Goal: Task Accomplishment & Management: Manage account settings

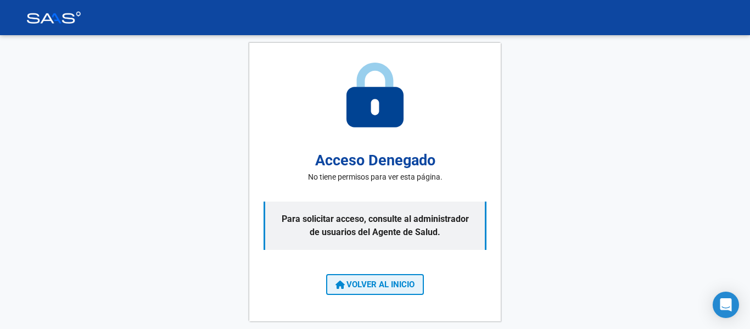
click at [386, 277] on button "VOLVER AL INICIO" at bounding box center [375, 284] width 98 height 21
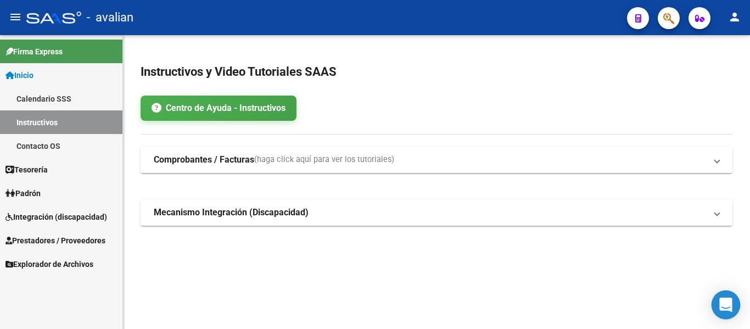
click at [723, 303] on icon "Open Intercom Messenger" at bounding box center [725, 305] width 13 height 14
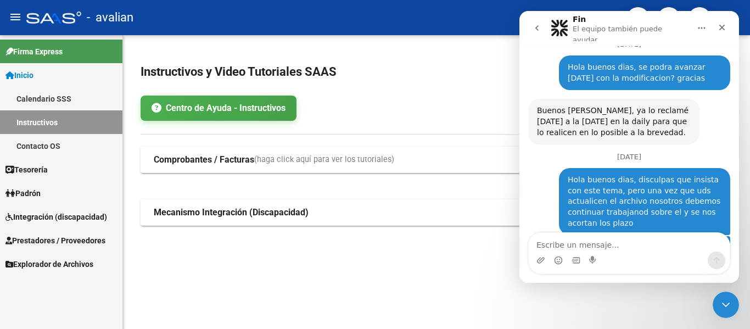
scroll to position [2176, 0]
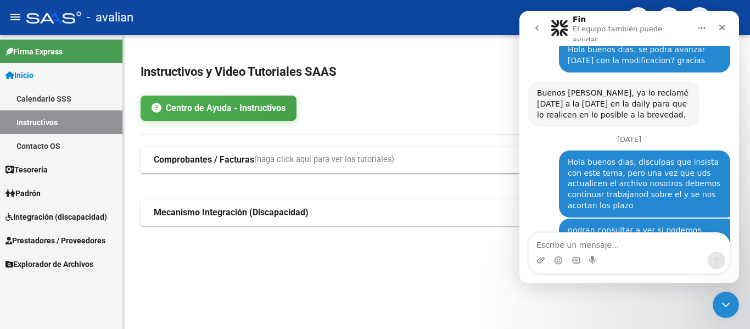
click at [564, 245] on textarea "Escribe un mensaje..." at bounding box center [629, 242] width 201 height 19
type textarea "Buenos dias chicas, alguna novedad?"
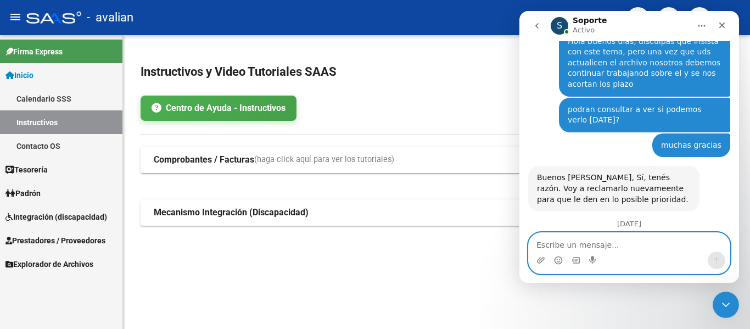
scroll to position [2292, 0]
click at [569, 239] on textarea "Escribe un mensaje..." at bounding box center [629, 242] width 201 height 19
type textarea "perfecto mil gracias"
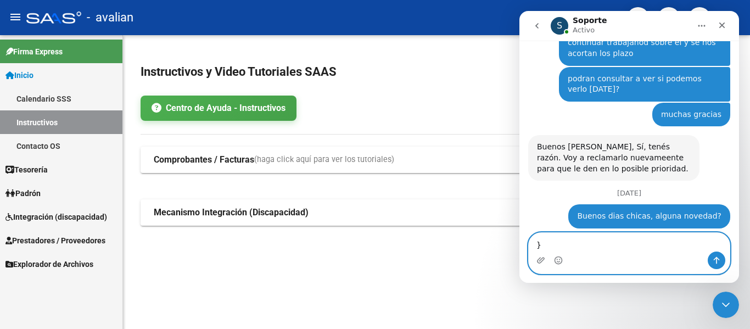
scroll to position [2325, 0]
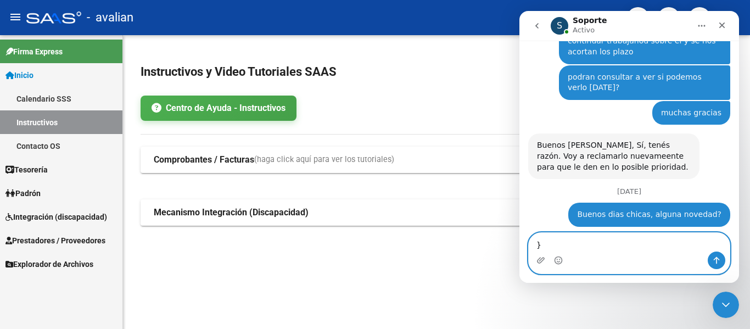
type textarea "}"
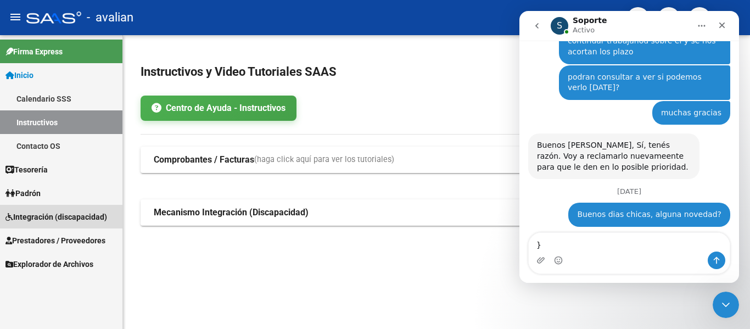
click at [40, 212] on span "Integración (discapacidad)" at bounding box center [56, 217] width 102 height 12
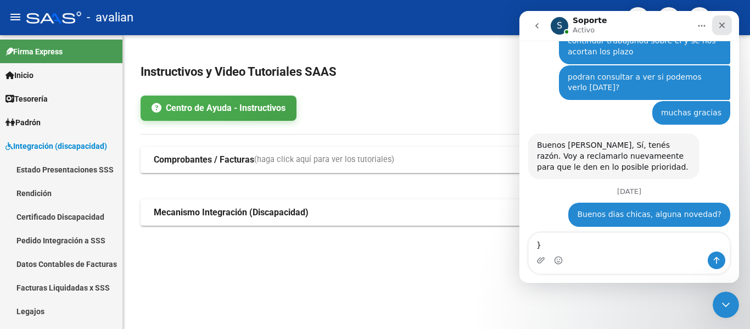
click at [723, 26] on icon "Cerrar" at bounding box center [721, 25] width 9 height 9
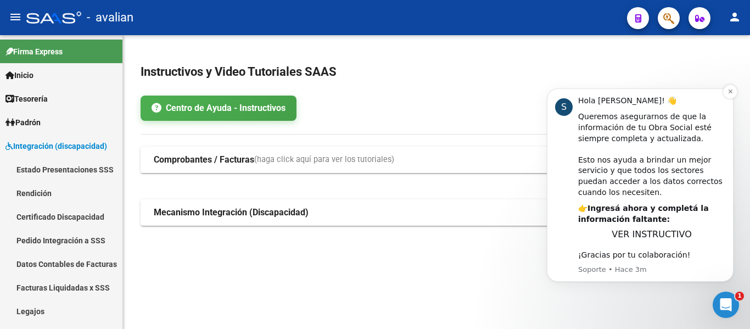
scroll to position [2367, 0]
click at [719, 299] on icon "Abrir Intercom Messenger" at bounding box center [724, 303] width 18 height 18
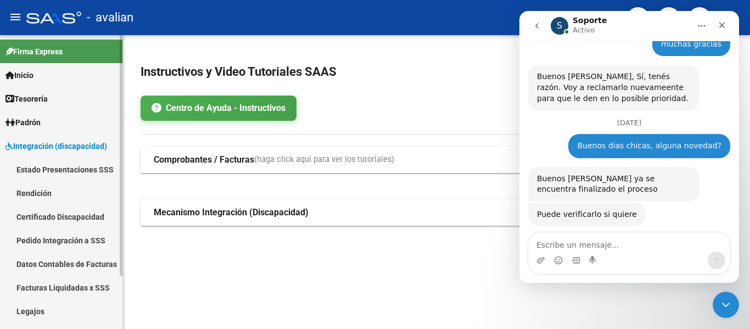
scroll to position [2393, 0]
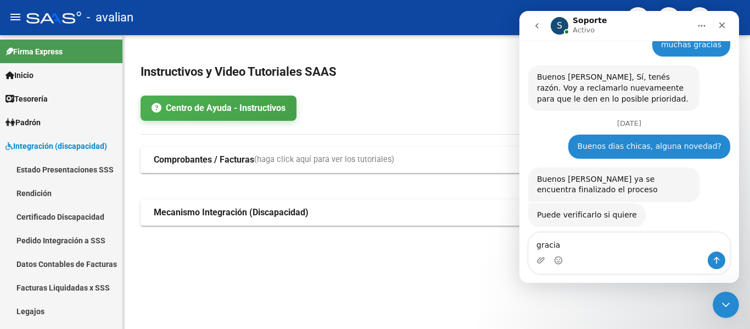
type textarea "gracias"
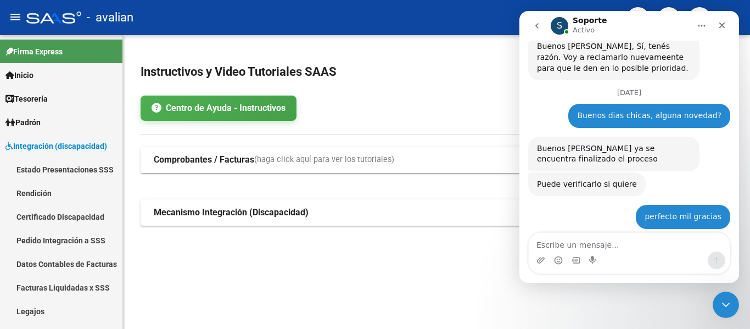
scroll to position [2426, 0]
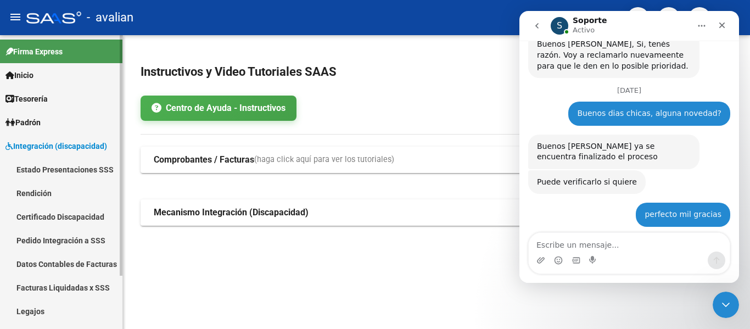
click at [32, 193] on link "Rendición" at bounding box center [61, 193] width 122 height 24
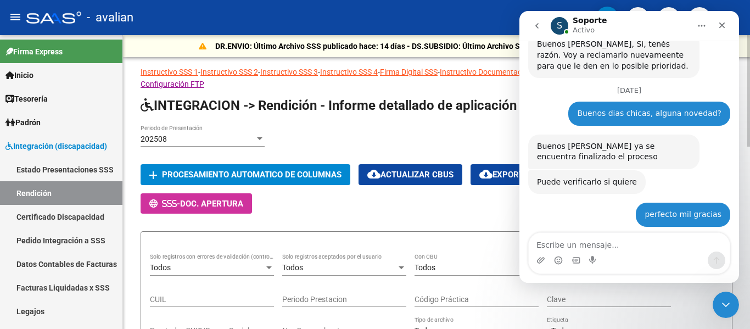
click at [195, 133] on div "202508 Periodo de Presentación" at bounding box center [203, 136] width 124 height 22
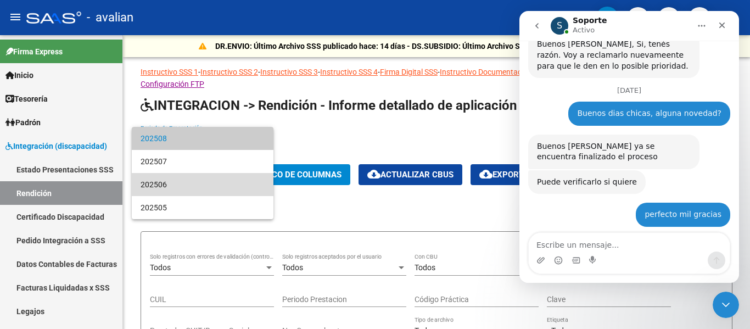
click at [183, 185] on span "202506" at bounding box center [203, 184] width 124 height 23
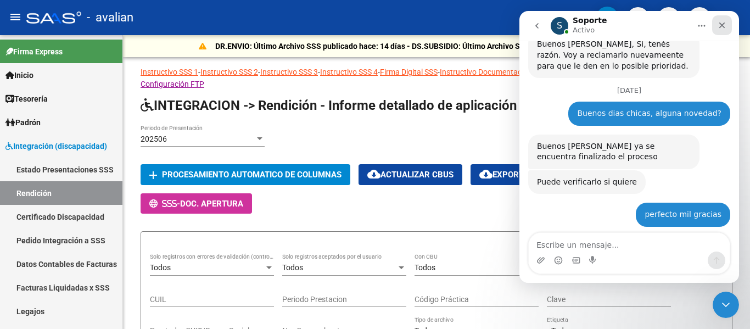
click at [726, 27] on icon "Cerrar" at bounding box center [721, 25] width 9 height 9
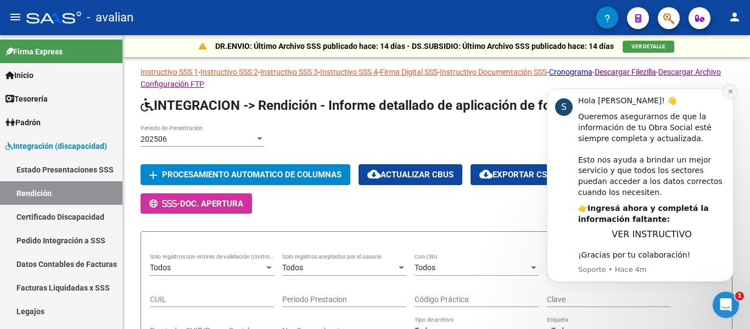
click at [728, 91] on icon "Dismiss notification" at bounding box center [730, 91] width 6 height 6
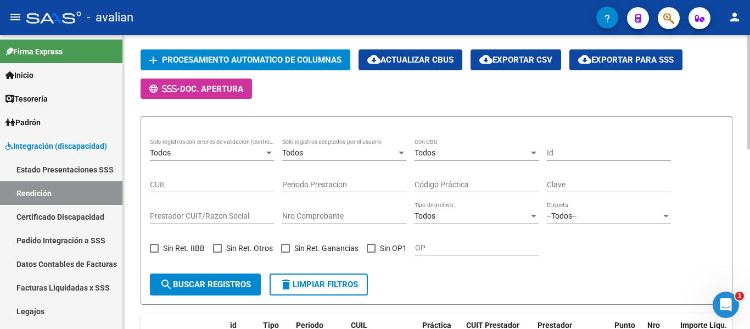
scroll to position [110, 0]
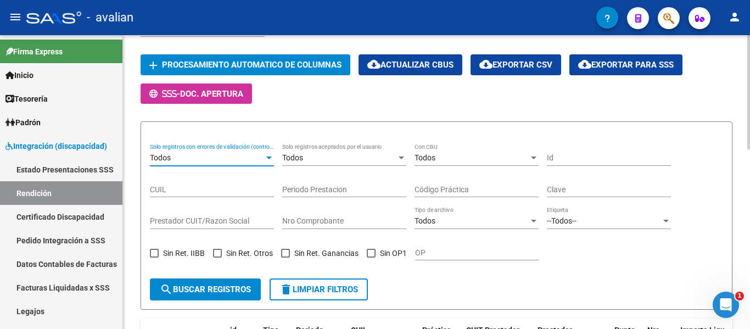
click at [225, 160] on div "Todos" at bounding box center [207, 157] width 114 height 9
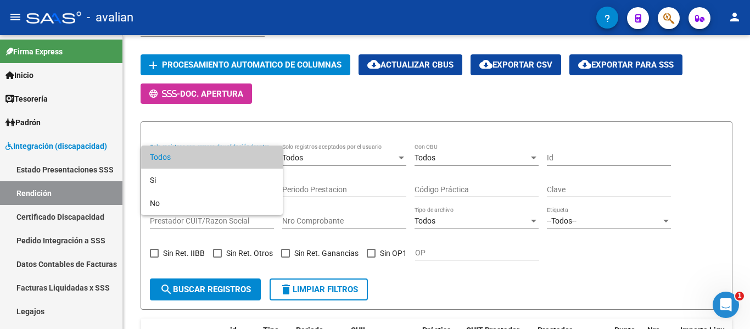
click at [489, 291] on div at bounding box center [375, 164] width 750 height 329
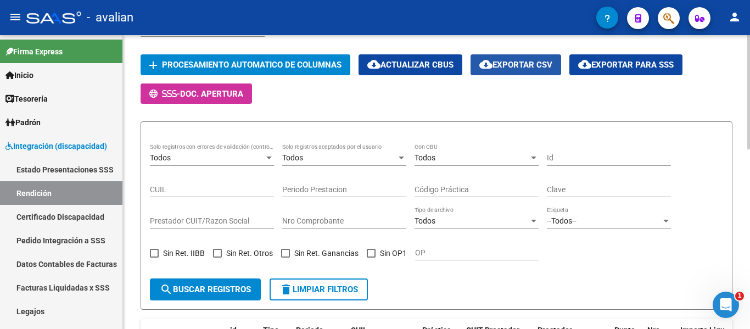
click at [534, 71] on button "cloud_download Exportar CSV" at bounding box center [515, 64] width 91 height 20
click at [588, 147] on div "Id" at bounding box center [609, 155] width 124 height 22
paste input "84597338146"
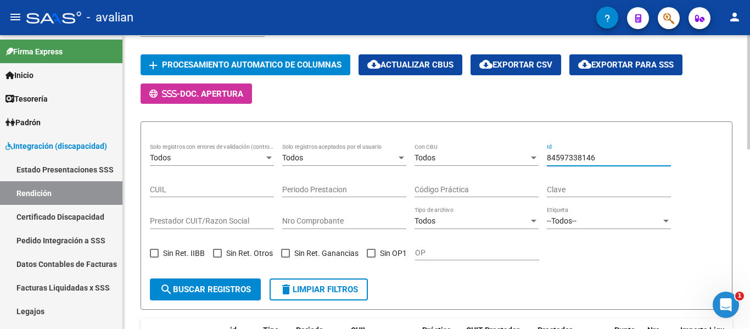
type input "84597338146"
click at [203, 289] on span "search Buscar registros" at bounding box center [205, 289] width 91 height 10
drag, startPoint x: 602, startPoint y: 156, endPoint x: 350, endPoint y: 149, distance: 251.5
click at [350, 149] on div "Todos Solo registros con errores de validación (control 623 instructivo de rend…" at bounding box center [436, 207] width 573 height 126
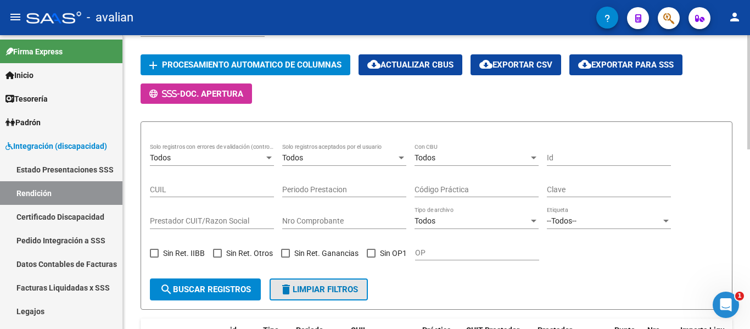
click at [343, 282] on button "delete Limpiar filtros" at bounding box center [319, 289] width 98 height 22
click at [596, 186] on input "Clave" at bounding box center [609, 189] width 124 height 9
paste input "84597338146"
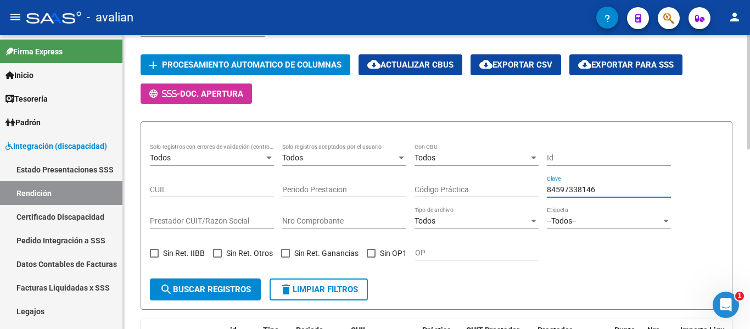
type input "84597338146"
click at [208, 283] on button "search Buscar registros" at bounding box center [205, 289] width 111 height 22
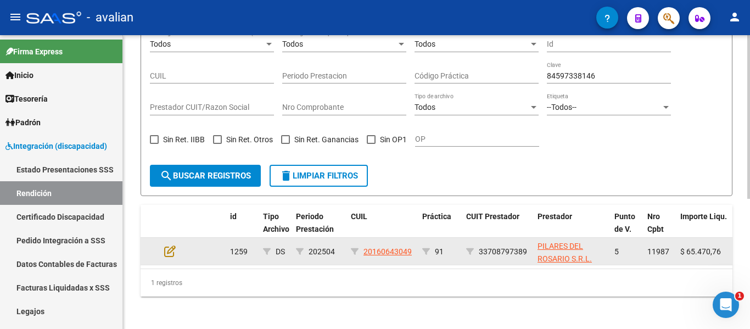
scroll to position [234, 0]
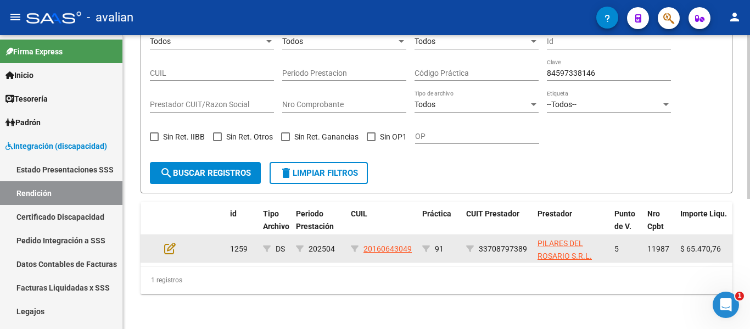
click at [162, 244] on datatable-body-cell at bounding box center [179, 248] width 38 height 27
click at [171, 242] on icon at bounding box center [170, 248] width 12 height 12
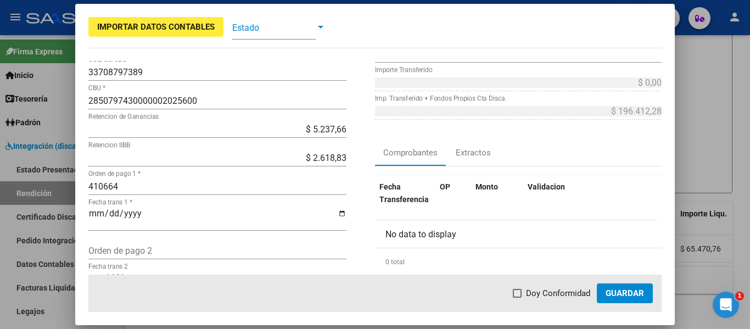
scroll to position [156, 0]
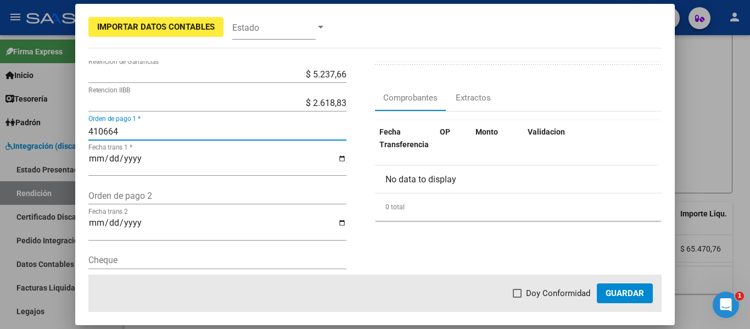
drag, startPoint x: 128, startPoint y: 131, endPoint x: 38, endPoint y: 121, distance: 90.6
click at [38, 121] on div "Importar Datos Contables Estado 5 Punto de Venta * DS Tipo Archivo * Análisis p…" at bounding box center [375, 164] width 750 height 329
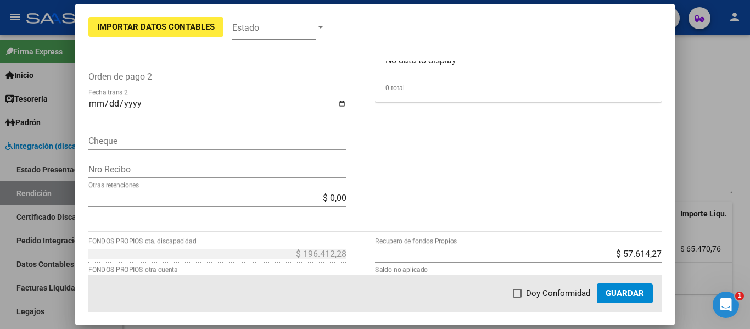
scroll to position [329, 0]
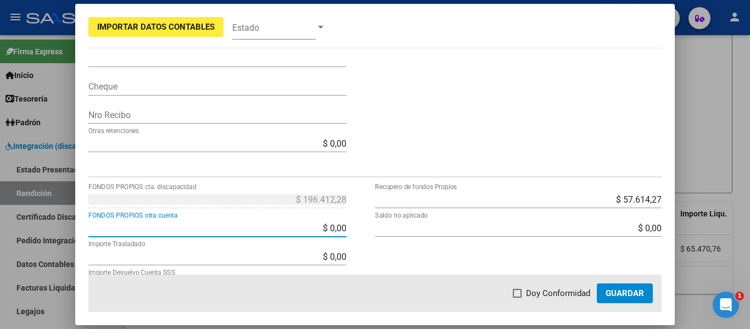
click at [289, 224] on input "$ 0,00" at bounding box center [217, 228] width 258 height 10
type input "$ 196.412,28"
type input "$ 0,00"
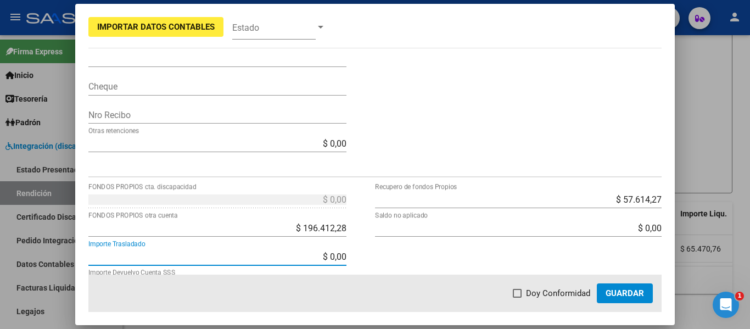
click at [520, 291] on span at bounding box center [517, 293] width 9 height 9
click at [517, 298] on input "Doy Conformidad" at bounding box center [517, 298] width 1 height 1
checkbox input "true"
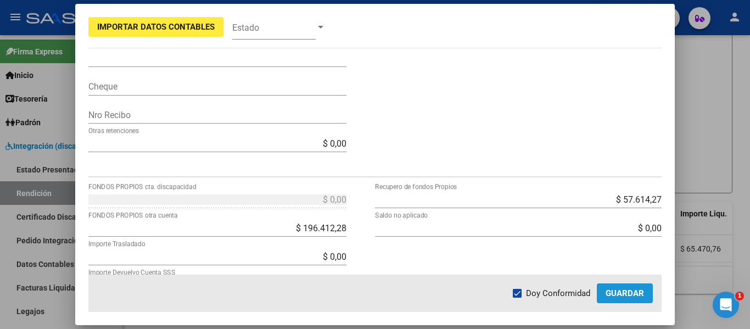
click at [638, 288] on span "Guardar" at bounding box center [624, 293] width 38 height 10
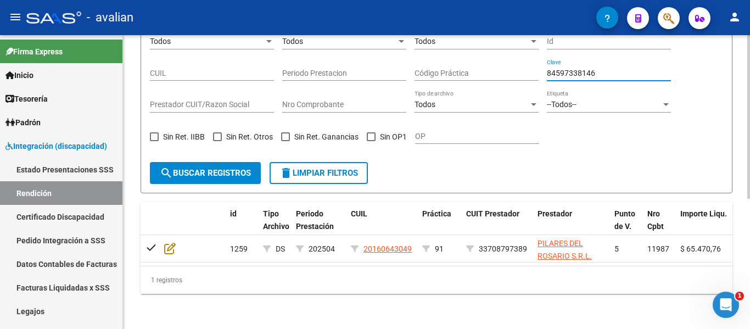
drag, startPoint x: 619, startPoint y: 60, endPoint x: 558, endPoint y: 61, distance: 61.5
click at [571, 69] on input "84597338146" at bounding box center [609, 73] width 124 height 9
click at [296, 168] on span "delete Limpiar filtros" at bounding box center [318, 173] width 78 height 10
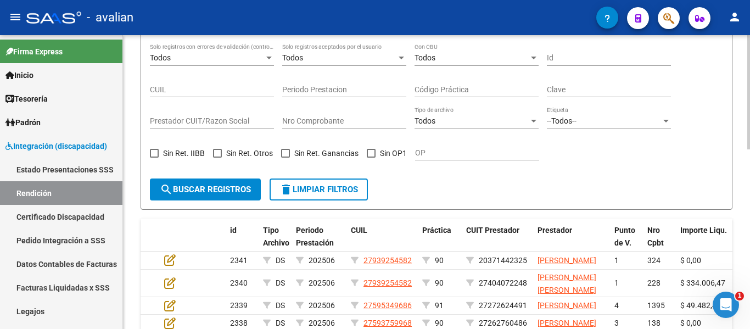
scroll to position [234, 0]
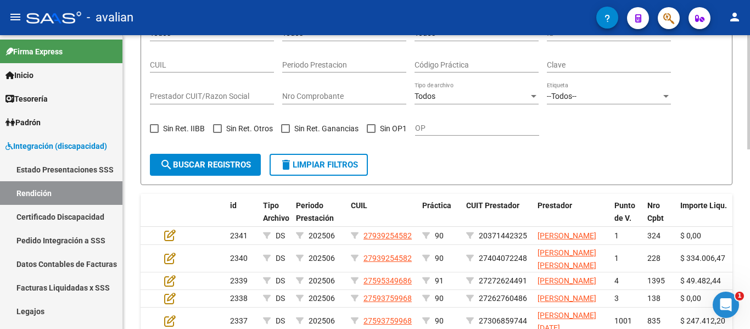
click at [598, 88] on div "--Todos-- Etiqueta" at bounding box center [609, 93] width 124 height 22
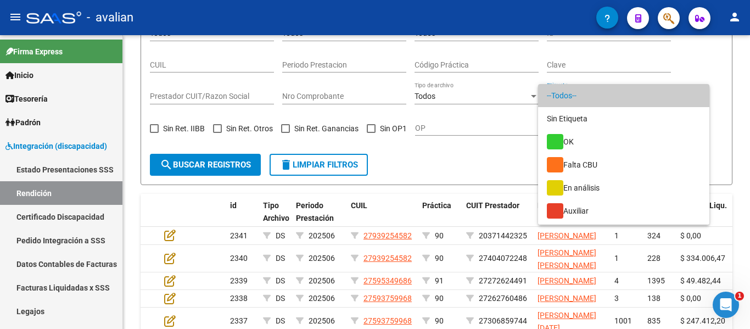
click at [586, 63] on div at bounding box center [375, 164] width 750 height 329
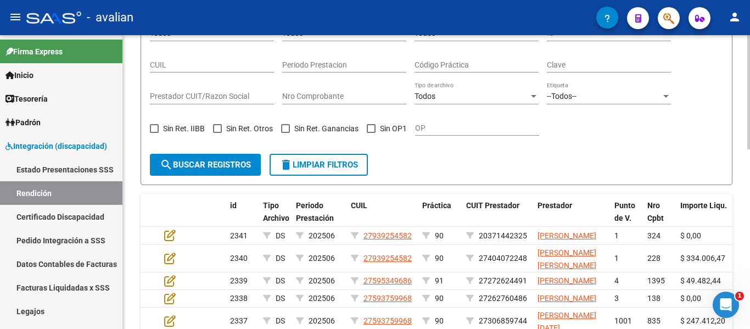
click at [579, 61] on input "Clave" at bounding box center [609, 64] width 124 height 9
paste input "84597338175"
type input "84597338175"
click at [205, 160] on span "search Buscar registros" at bounding box center [205, 165] width 91 height 10
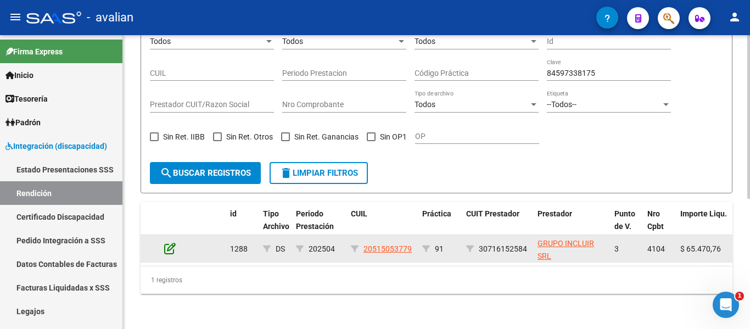
click at [167, 242] on icon at bounding box center [170, 248] width 12 height 12
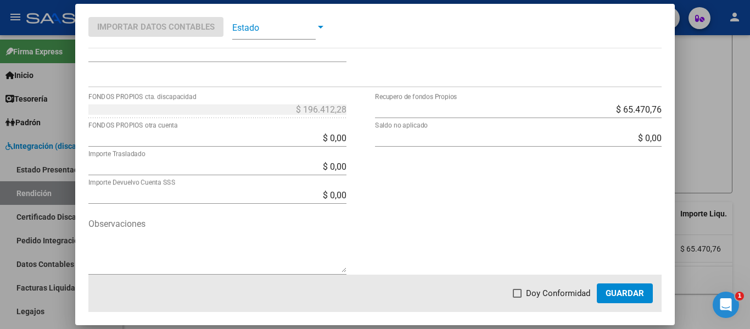
scroll to position [430, 0]
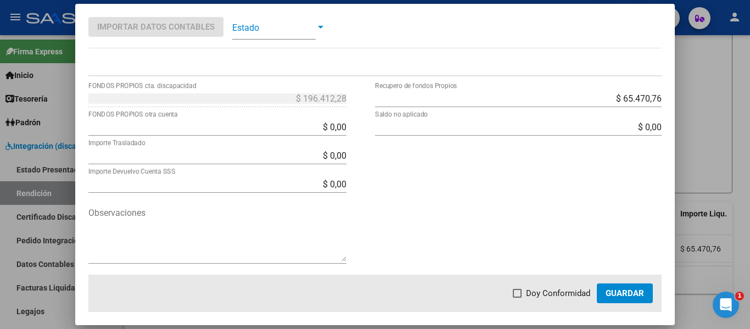
click at [296, 124] on input "$ 0,00" at bounding box center [217, 127] width 258 height 10
drag, startPoint x: 315, startPoint y: 125, endPoint x: 398, endPoint y: 123, distance: 83.5
click at [397, 123] on div "$ 196.412,28 FONDOS PROPIOS cta. discapacidad $ 0,00 FONDOS PROPIOS otra cuenta…" at bounding box center [375, 181] width 574 height 185
type input "$ 196.412,28"
type input "$ 0,00"
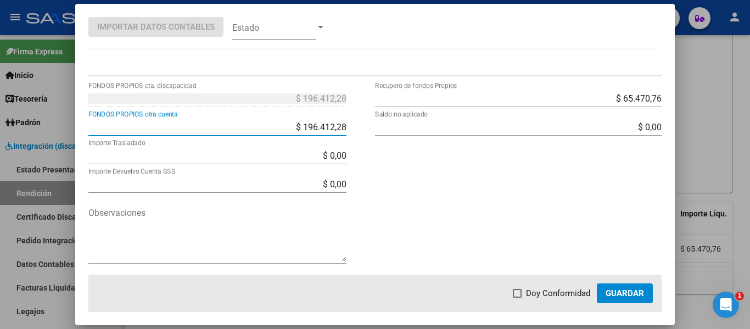
type input "$ 0,00"
click at [521, 290] on span at bounding box center [517, 293] width 9 height 9
click at [517, 298] on input "Doy Conformidad" at bounding box center [517, 298] width 1 height 1
checkbox input "true"
click at [635, 293] on span "Guardar" at bounding box center [624, 293] width 38 height 10
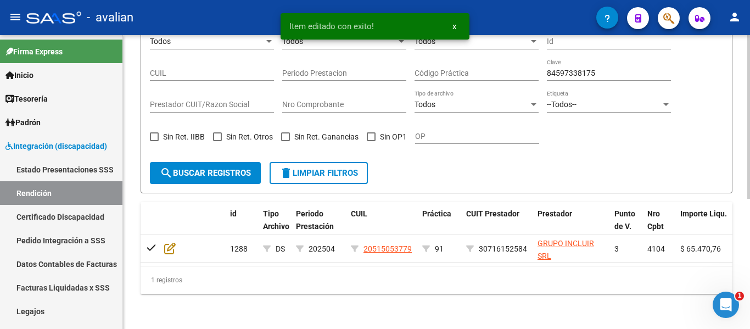
click at [338, 162] on button "delete Limpiar filtros" at bounding box center [319, 173] width 98 height 22
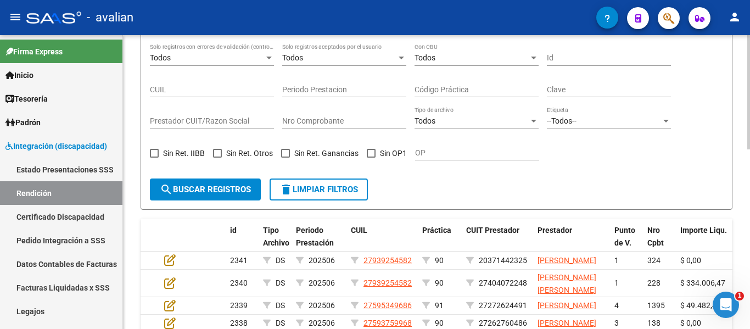
scroll to position [234, 0]
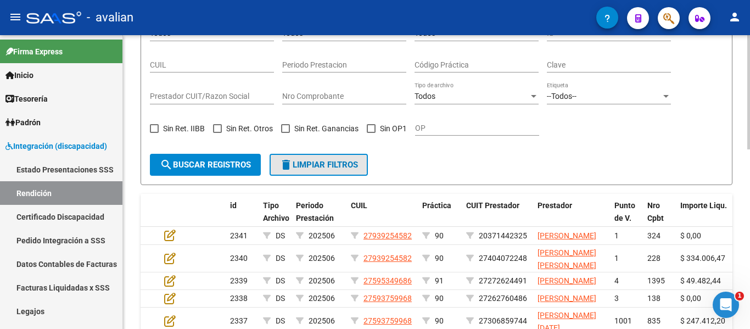
click at [329, 163] on span "delete Limpiar filtros" at bounding box center [318, 165] width 78 height 10
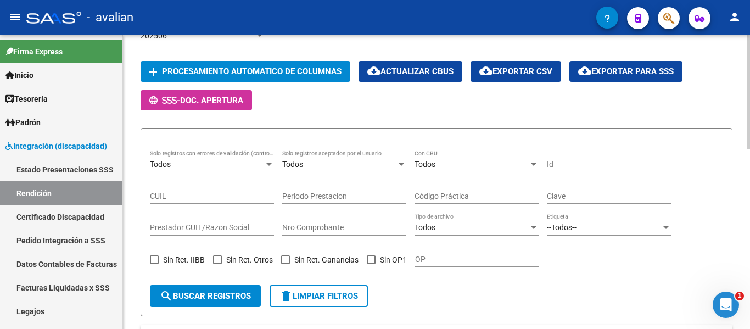
scroll to position [70, 0]
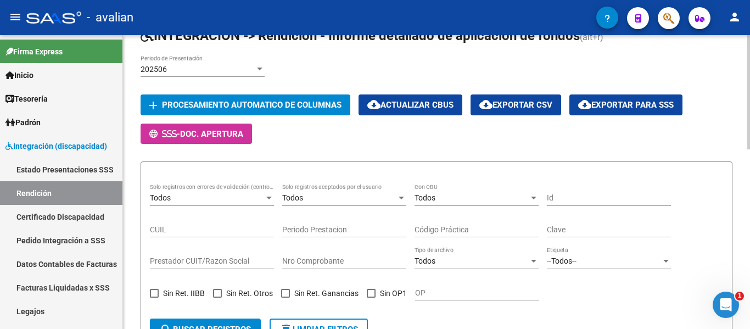
click at [563, 232] on input "Clave" at bounding box center [609, 229] width 124 height 9
paste input "84597338186"
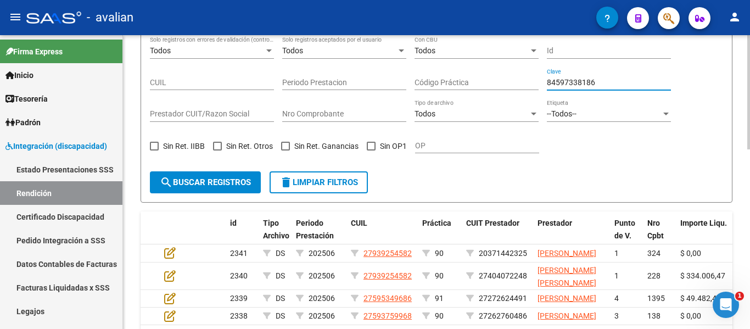
scroll to position [234, 0]
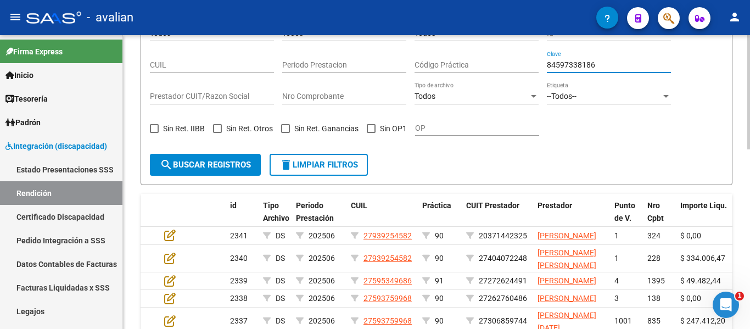
type input "84597338186"
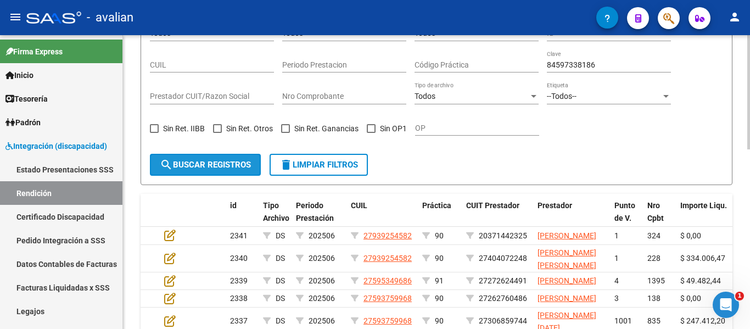
click at [210, 164] on span "search Buscar registros" at bounding box center [205, 165] width 91 height 10
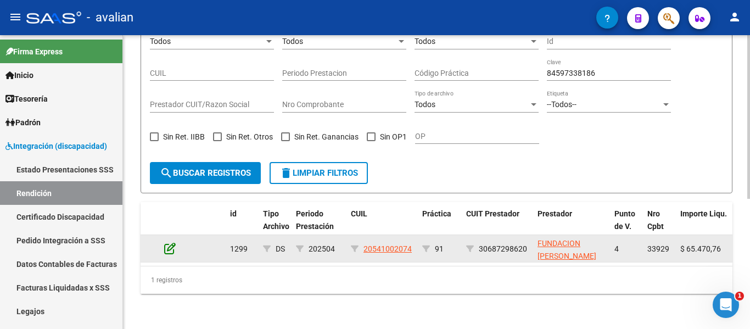
click at [166, 242] on icon at bounding box center [170, 248] width 12 height 12
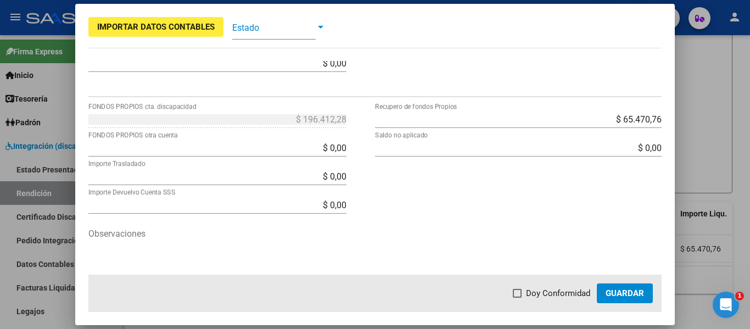
scroll to position [430, 0]
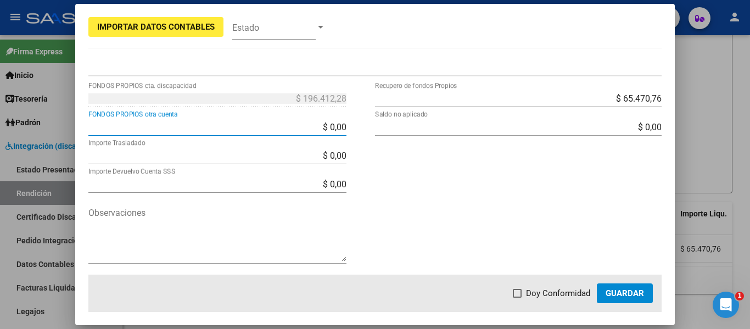
click at [302, 125] on input "$ 0,00" at bounding box center [217, 127] width 258 height 10
click at [343, 127] on app-form-text-field "$ 0,00 FONDOS PROPIOS otra cuenta" at bounding box center [221, 127] width 267 height 10
click at [340, 126] on input "$ 0,00" at bounding box center [217, 127] width 258 height 10
type input "$ 196.412,28"
type input "$ 0,00"
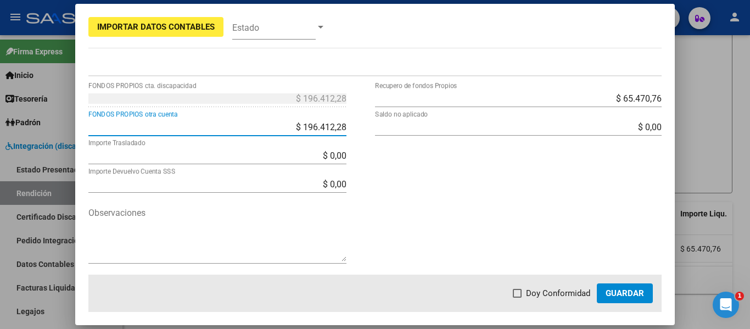
type input "$ 0,00"
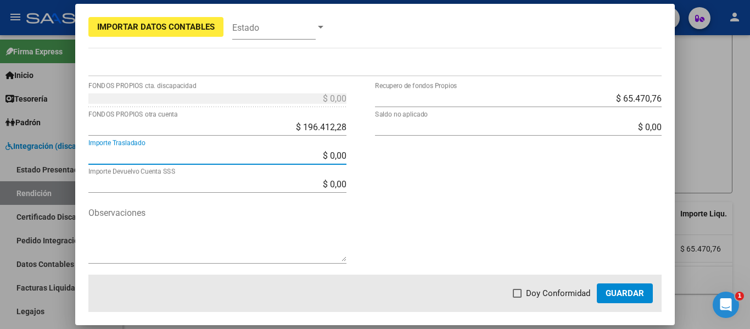
click at [518, 289] on span at bounding box center [517, 293] width 9 height 9
click at [517, 298] on input "Doy Conformidad" at bounding box center [517, 298] width 1 height 1
checkbox input "true"
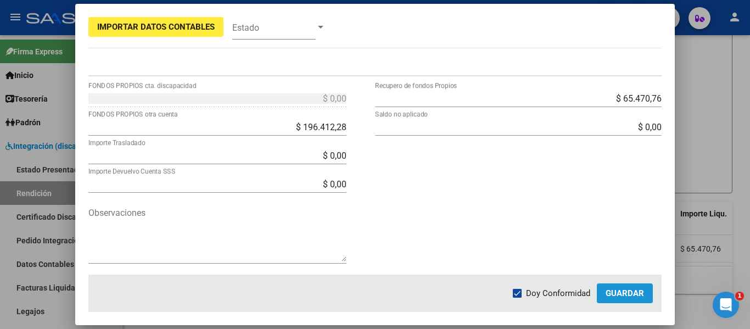
click at [613, 294] on span "Guardar" at bounding box center [624, 293] width 38 height 10
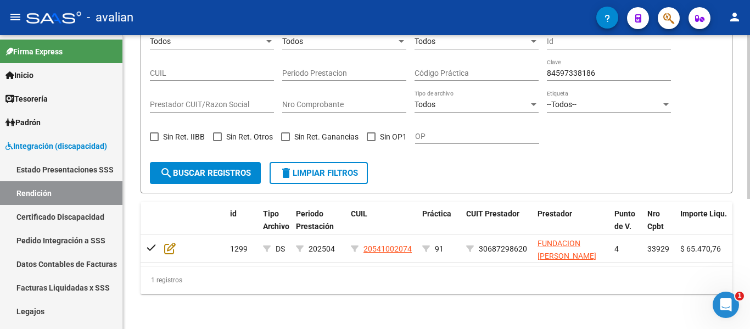
click at [323, 168] on span "delete Limpiar filtros" at bounding box center [318, 173] width 78 height 10
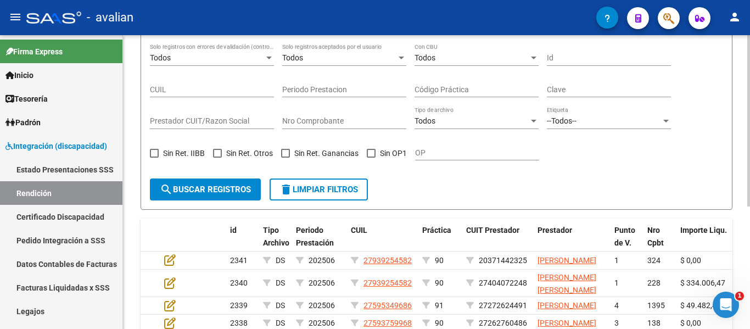
scroll to position [234, 0]
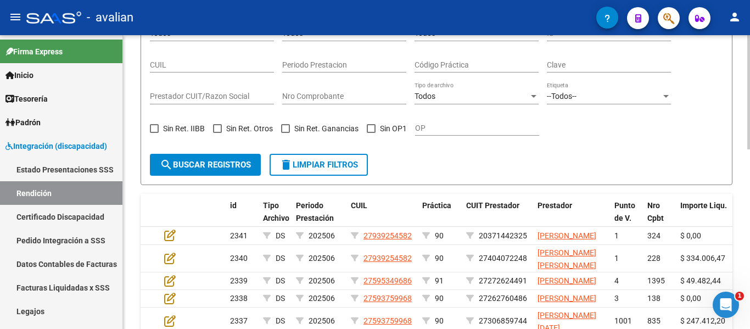
click at [598, 84] on div "--Todos-- Etiqueta" at bounding box center [609, 93] width 124 height 22
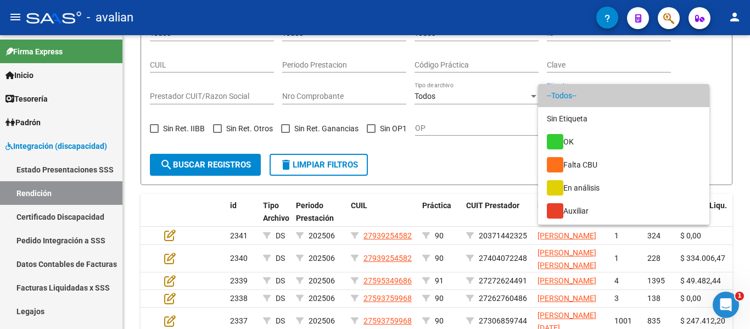
click at [590, 59] on div at bounding box center [375, 164] width 750 height 329
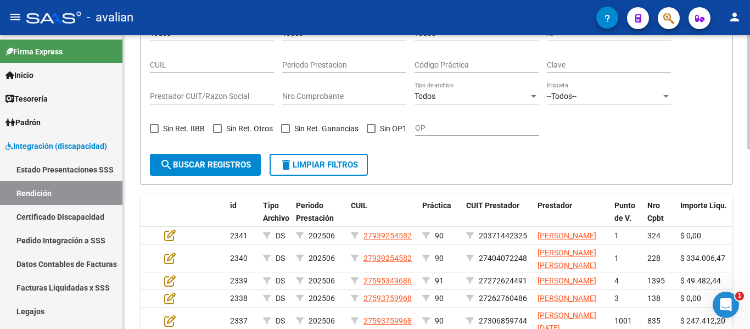
click at [581, 66] on input "Clave" at bounding box center [609, 64] width 124 height 9
paste input "84597338212"
type input "84597338212"
click at [201, 168] on span "search Buscar registros" at bounding box center [205, 165] width 91 height 10
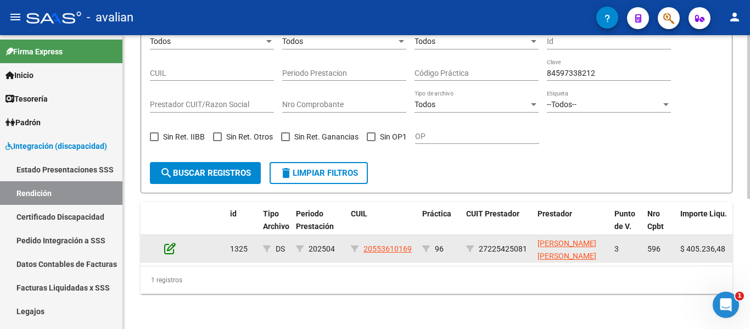
click at [171, 242] on icon at bounding box center [170, 248] width 12 height 12
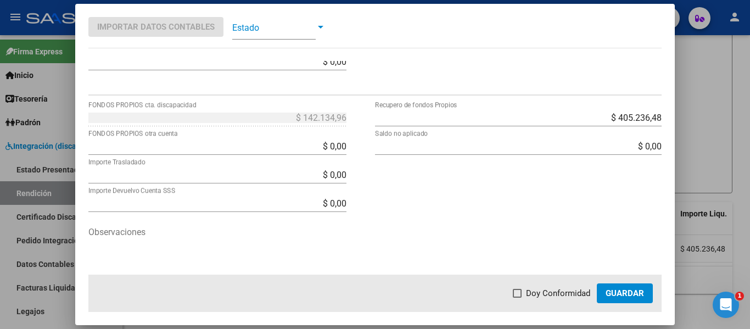
scroll to position [430, 0]
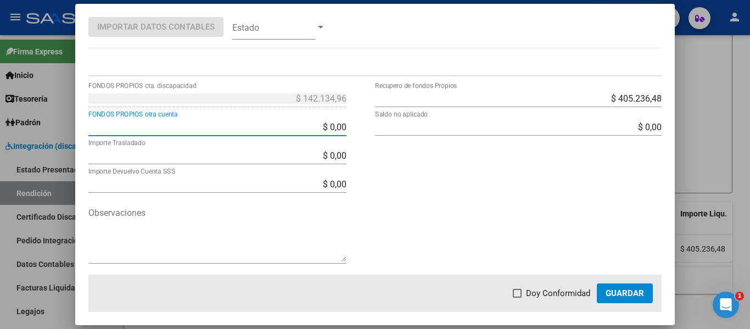
click at [314, 122] on input "$ 0,00" at bounding box center [217, 127] width 258 height 10
drag, startPoint x: 306, startPoint y: 122, endPoint x: 371, endPoint y: 131, distance: 64.8
click at [370, 131] on div "$ 142.134,96 FONDOS PROPIOS cta. discapacidad $ 0,00 FONDOS PROPIOS otra cuenta…" at bounding box center [231, 181] width 287 height 185
type input "$ 142.134,96"
type input "-$ 0,00"
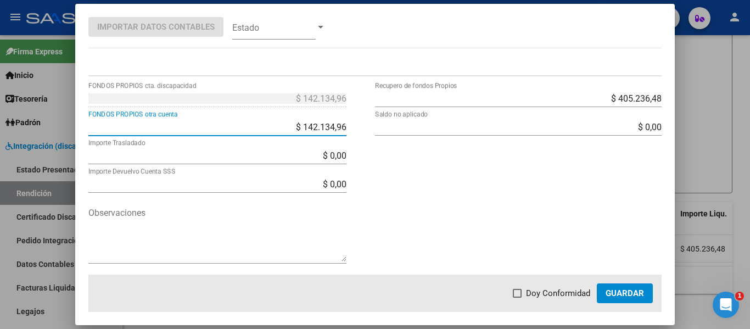
type input "-$ 0,00"
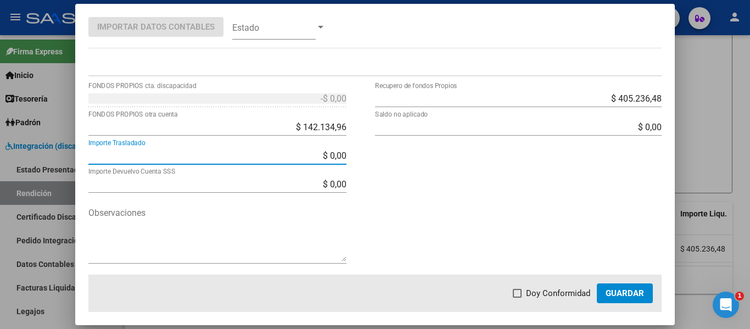
click at [526, 291] on label "Doy Conformidad" at bounding box center [551, 293] width 77 height 13
click at [517, 298] on input "Doy Conformidad" at bounding box center [517, 298] width 1 height 1
checkbox input "true"
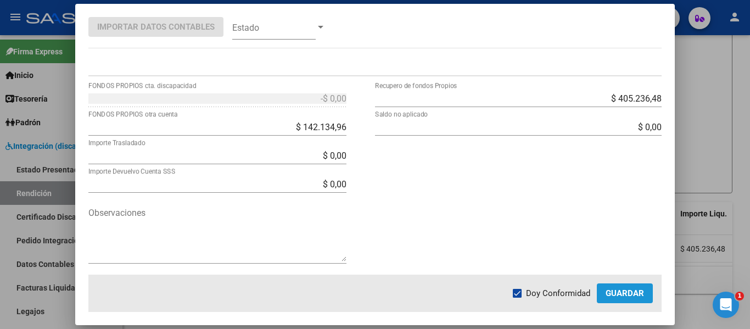
click at [616, 291] on span "Guardar" at bounding box center [624, 293] width 38 height 10
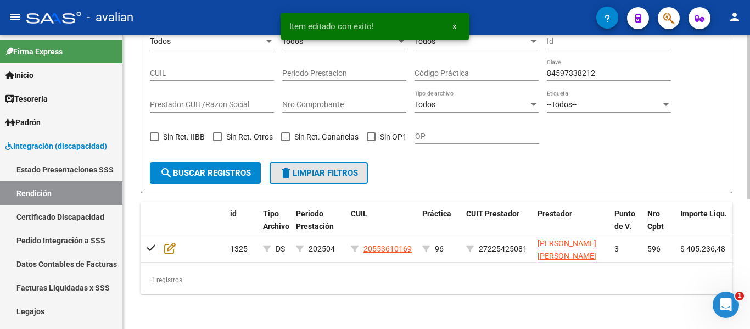
drag, startPoint x: 307, startPoint y: 161, endPoint x: 388, endPoint y: 130, distance: 86.5
click at [307, 168] on span "delete Limpiar filtros" at bounding box center [318, 173] width 78 height 10
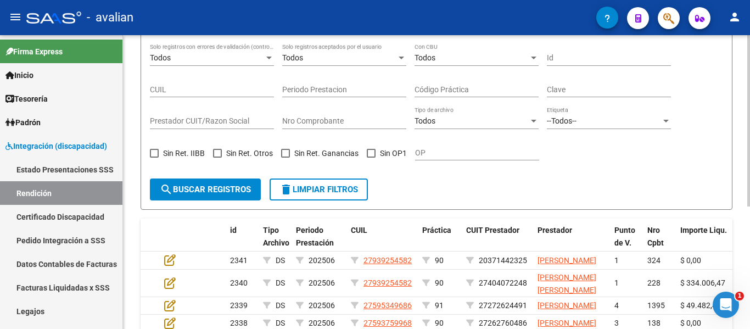
scroll to position [234, 0]
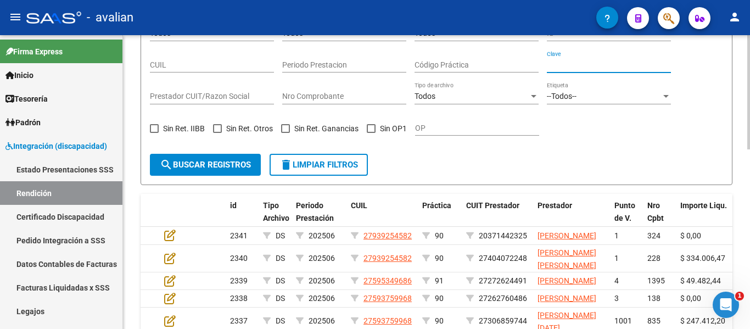
click at [559, 60] on input "Clave" at bounding box center [609, 64] width 124 height 9
paste input "84597338298"
type input "84597338298"
click at [210, 162] on span "search Buscar registros" at bounding box center [205, 165] width 91 height 10
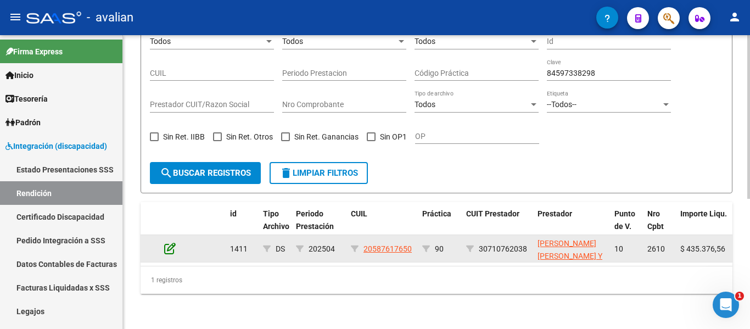
click at [170, 242] on icon at bounding box center [170, 248] width 12 height 12
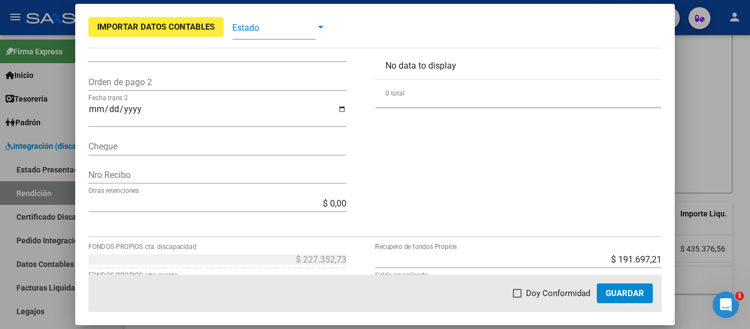
scroll to position [384, 0]
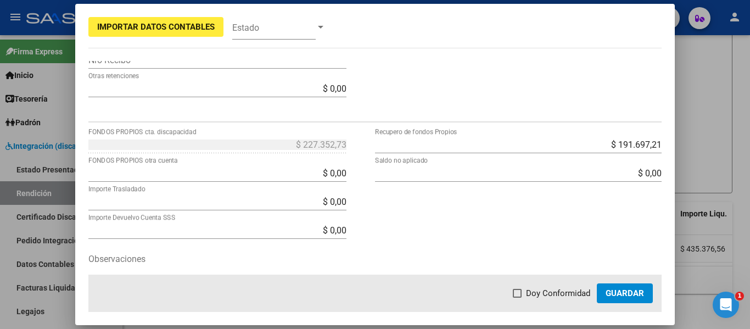
drag, startPoint x: 300, startPoint y: 164, endPoint x: 301, endPoint y: 172, distance: 7.8
click at [300, 165] on div "$ 0,00 FONDOS PROPIOS otra cuenta" at bounding box center [217, 173] width 258 height 18
drag, startPoint x: 302, startPoint y: 172, endPoint x: 367, endPoint y: 179, distance: 65.8
click at [366, 179] on div "$ 227.352,73 FONDOS PROPIOS cta. discapacidad $ 0,00 FONDOS PROPIOS otra cuenta…" at bounding box center [231, 228] width 287 height 185
type input "$ 227.352,73"
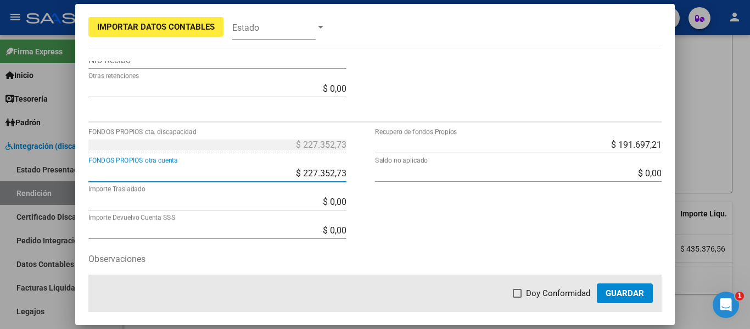
type input "$ 0,00"
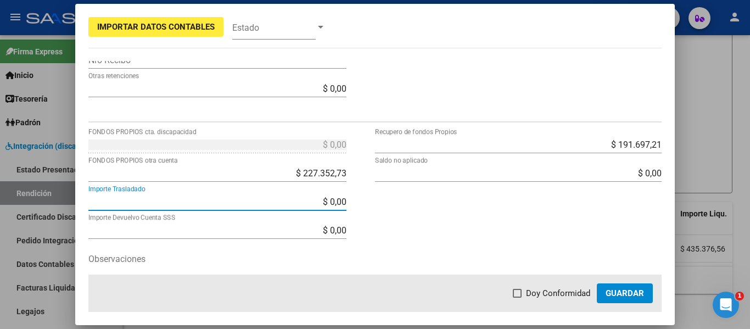
click at [525, 296] on label "Doy Conformidad" at bounding box center [551, 293] width 77 height 13
click at [517, 298] on input "Doy Conformidad" at bounding box center [517, 298] width 1 height 1
checkbox input "true"
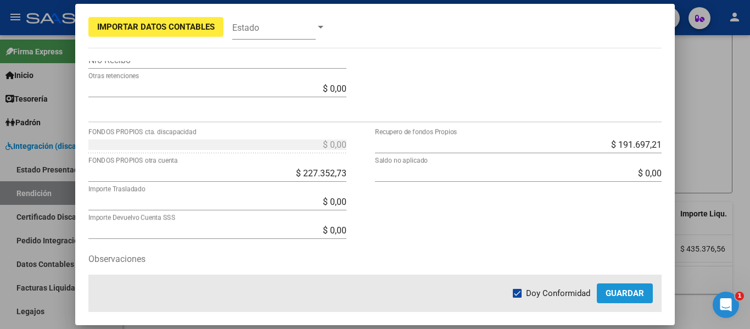
click at [615, 285] on button "Guardar" at bounding box center [625, 293] width 56 height 20
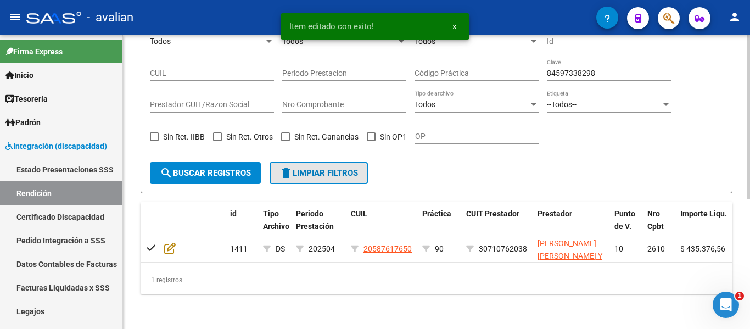
click at [336, 162] on button "delete Limpiar filtros" at bounding box center [319, 173] width 98 height 22
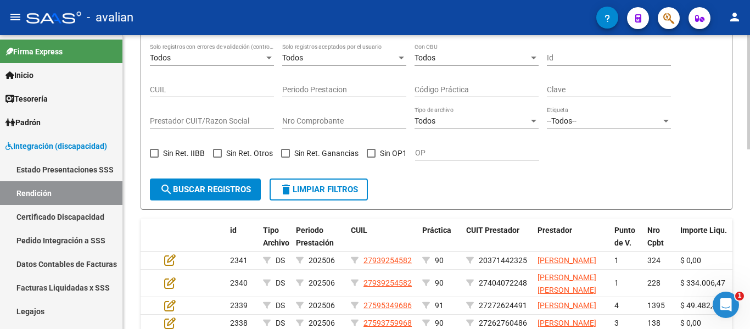
scroll to position [234, 0]
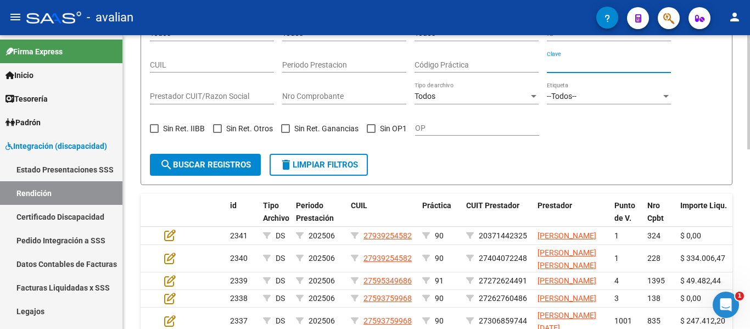
click at [571, 60] on input "Clave" at bounding box center [609, 64] width 124 height 9
paste input "84597338299"
type input "84597338299"
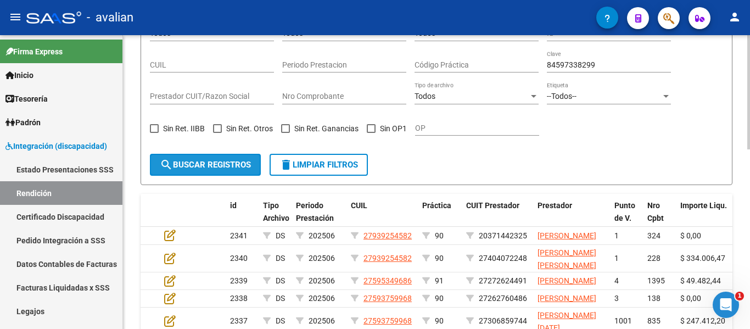
click at [216, 162] on span "search Buscar registros" at bounding box center [205, 165] width 91 height 10
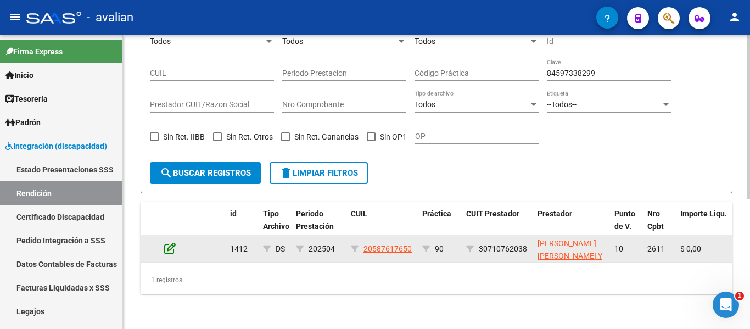
click at [173, 243] on icon at bounding box center [170, 248] width 12 height 12
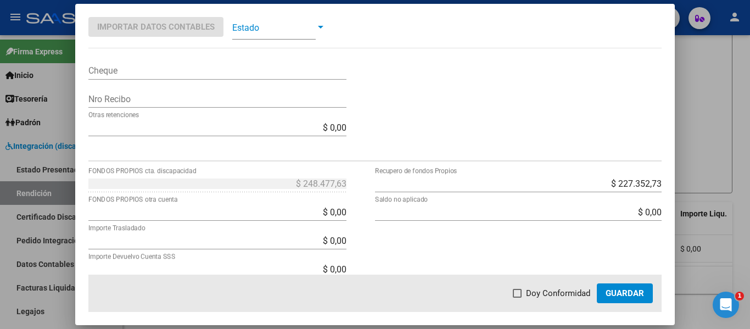
scroll to position [384, 0]
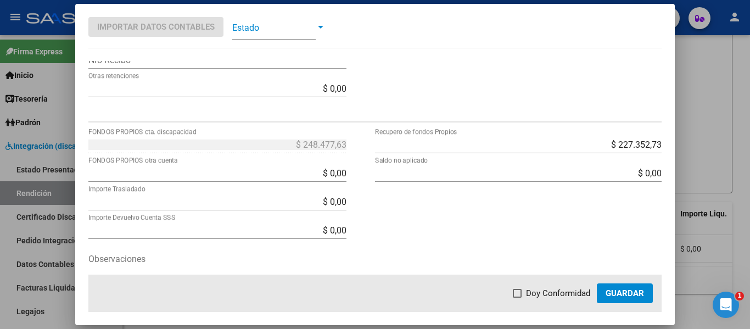
click at [304, 172] on input "$ 0,00" at bounding box center [217, 173] width 258 height 10
drag, startPoint x: 304, startPoint y: 172, endPoint x: 411, endPoint y: 177, distance: 107.7
click at [411, 177] on div "$ 248.477,63 FONDOS PROPIOS cta. discapacidad $ 0,00 FONDOS PROPIOS otra cuenta…" at bounding box center [375, 228] width 574 height 185
type input "$ 248.477,63"
type input "-$ 0,00"
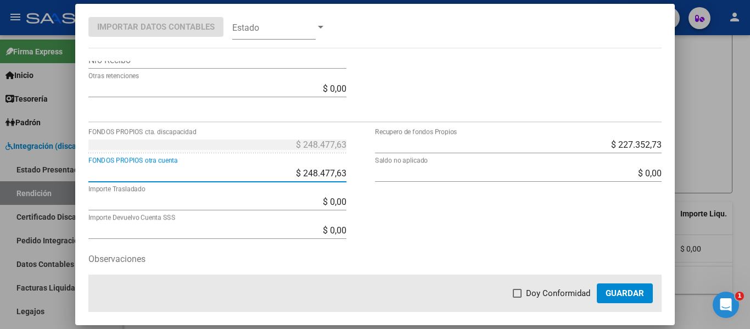
type input "-$ 0,00"
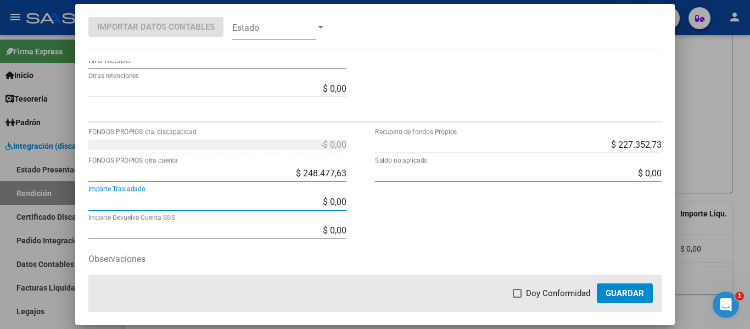
click at [518, 289] on span at bounding box center [517, 293] width 9 height 9
click at [517, 298] on input "Doy Conformidad" at bounding box center [517, 298] width 1 height 1
checkbox input "true"
click at [604, 290] on button "Guardar" at bounding box center [625, 293] width 56 height 20
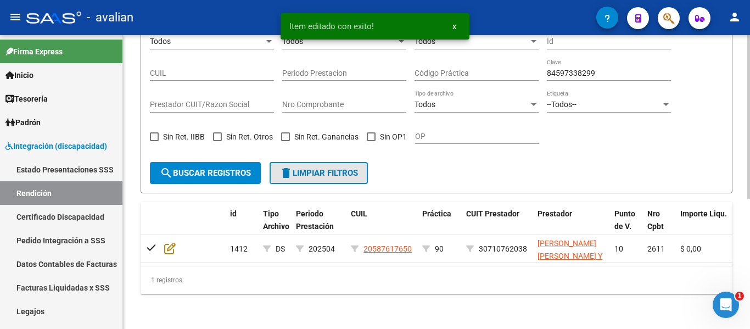
click at [325, 168] on span "delete Limpiar filtros" at bounding box center [318, 173] width 78 height 10
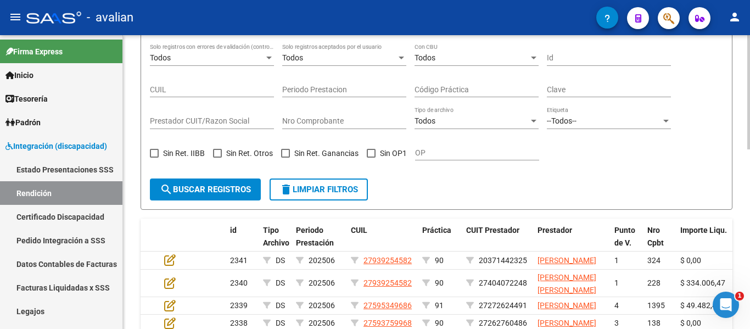
scroll to position [234, 0]
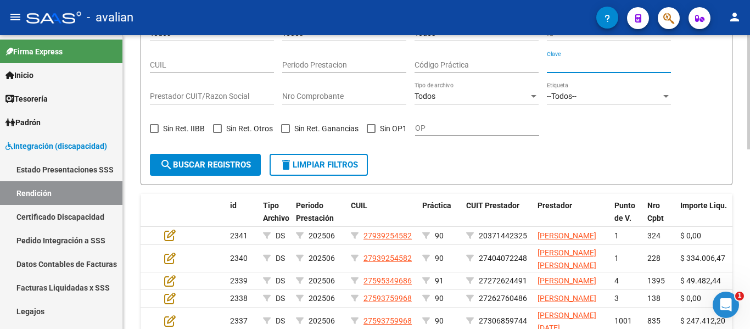
click at [567, 65] on input "Clave" at bounding box center [609, 64] width 124 height 9
paste input "84597338330"
type input "84597338330"
click at [220, 163] on span "search Buscar registros" at bounding box center [205, 165] width 91 height 10
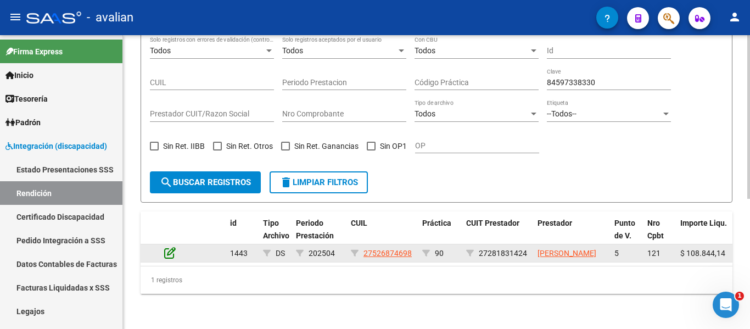
click at [166, 246] on icon at bounding box center [170, 252] width 12 height 12
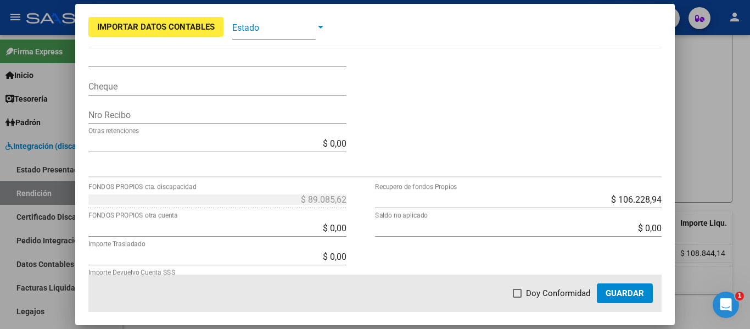
scroll to position [430, 0]
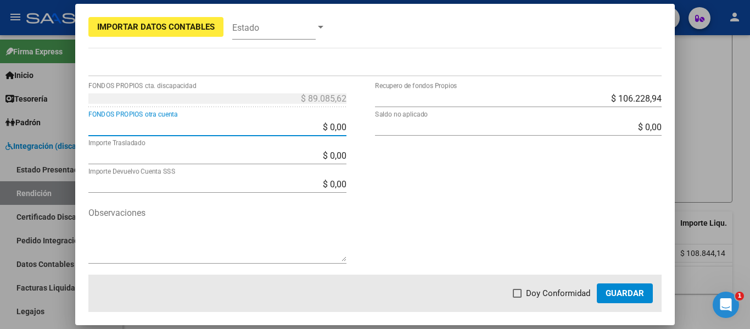
click at [307, 122] on input "$ 0,00" at bounding box center [217, 127] width 258 height 10
type input "$ 89.085,62"
type input "$ 0,00"
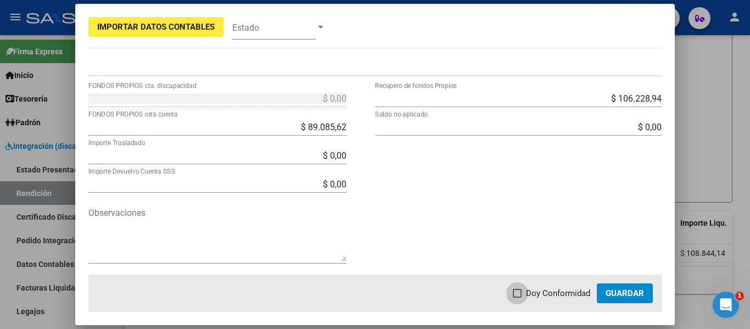
click at [520, 294] on span at bounding box center [517, 293] width 9 height 9
click at [517, 298] on input "Doy Conformidad" at bounding box center [517, 298] width 1 height 1
checkbox input "true"
click at [611, 295] on span "Guardar" at bounding box center [624, 293] width 38 height 10
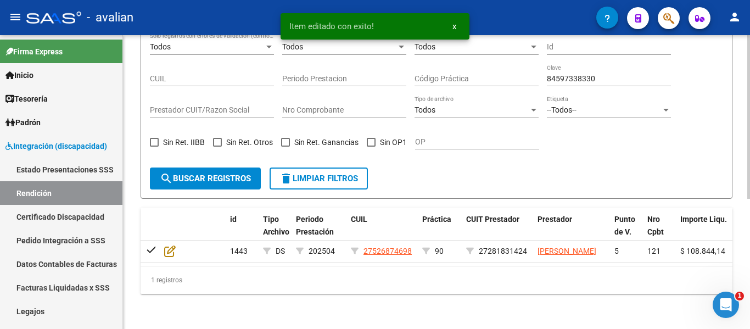
click at [363, 169] on button "delete Limpiar filtros" at bounding box center [319, 178] width 98 height 22
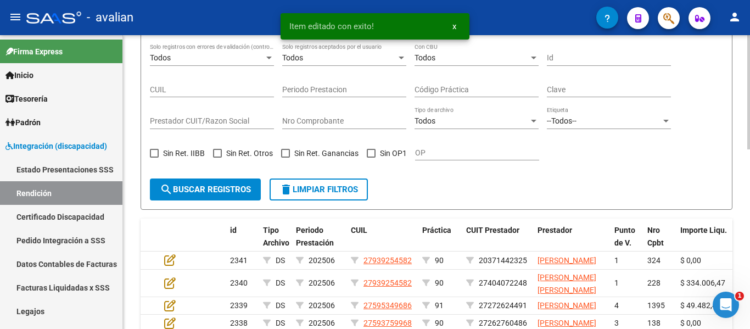
scroll to position [234, 0]
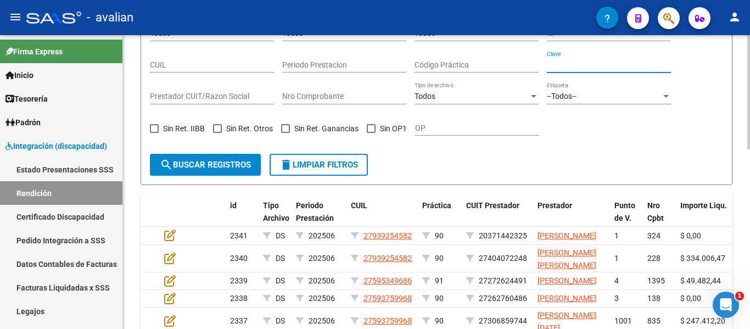
click at [570, 61] on input "Clave" at bounding box center [609, 64] width 124 height 9
paste input "84597338362"
type input "84597338362"
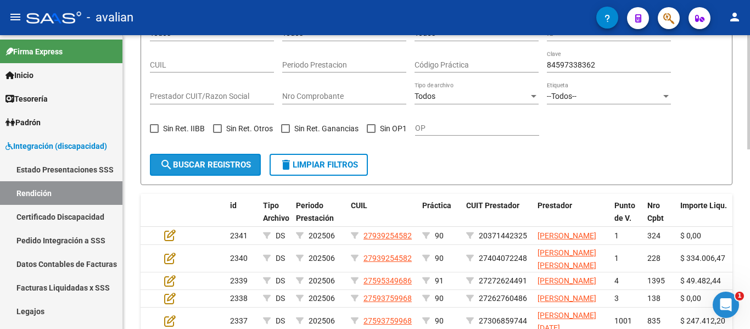
click at [196, 166] on span "search Buscar registros" at bounding box center [205, 165] width 91 height 10
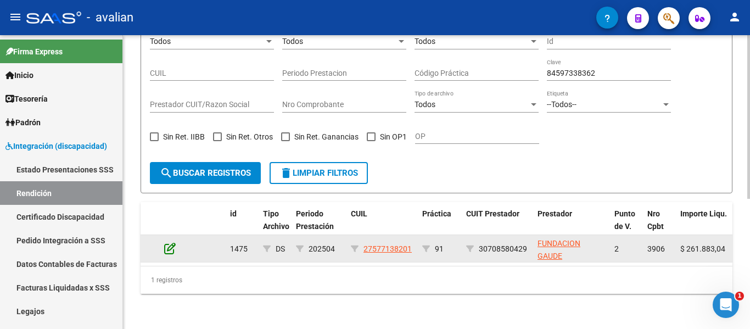
click at [167, 242] on icon at bounding box center [170, 248] width 12 height 12
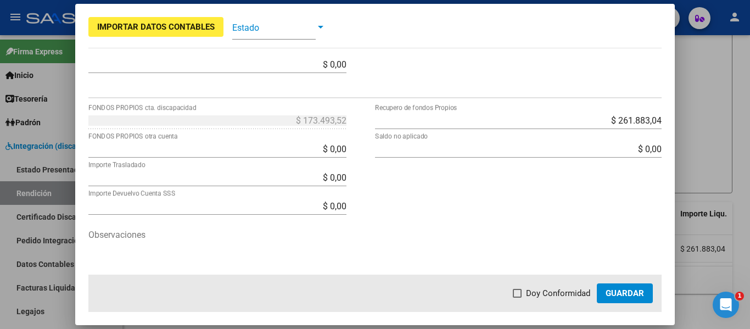
scroll to position [430, 0]
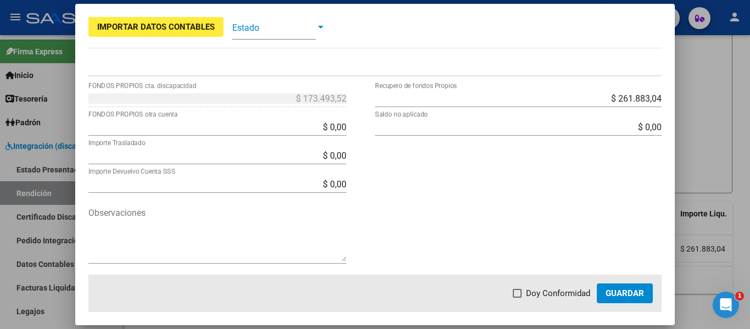
click at [312, 122] on input "$ 0,00" at bounding box center [217, 127] width 258 height 10
type input "$ 173.493,52"
type input "$ 0,00"
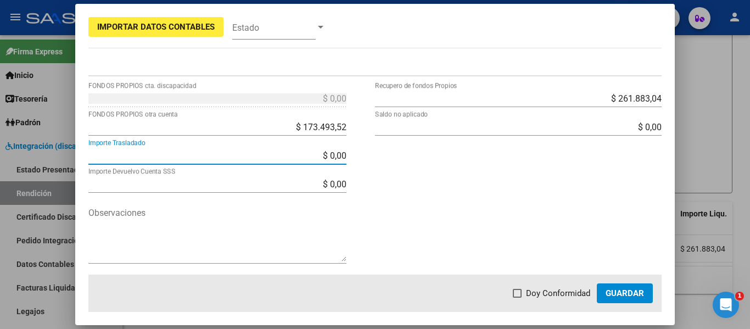
click at [526, 294] on label "Doy Conformidad" at bounding box center [551, 293] width 77 height 13
click at [517, 298] on input "Doy Conformidad" at bounding box center [517, 298] width 1 height 1
checkbox input "true"
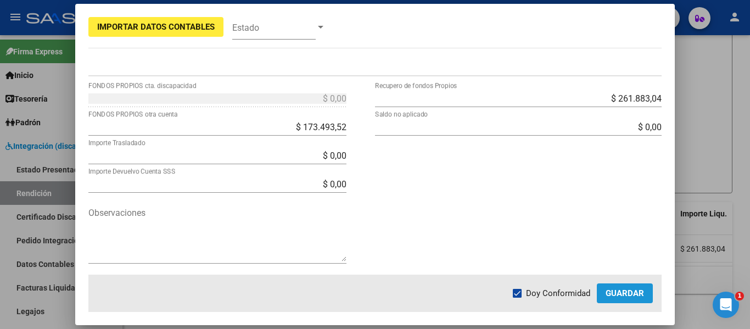
click at [613, 294] on span "Guardar" at bounding box center [624, 293] width 38 height 10
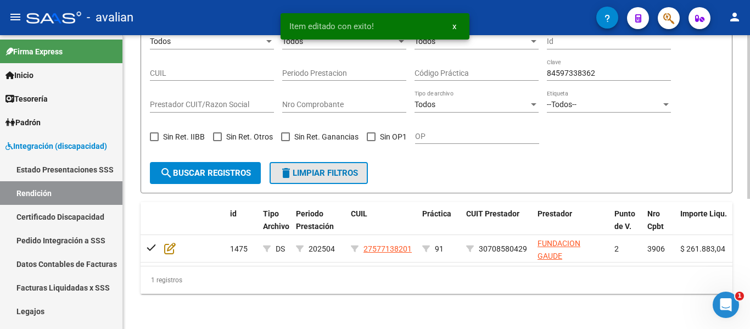
click at [344, 162] on button "delete Limpiar filtros" at bounding box center [319, 173] width 98 height 22
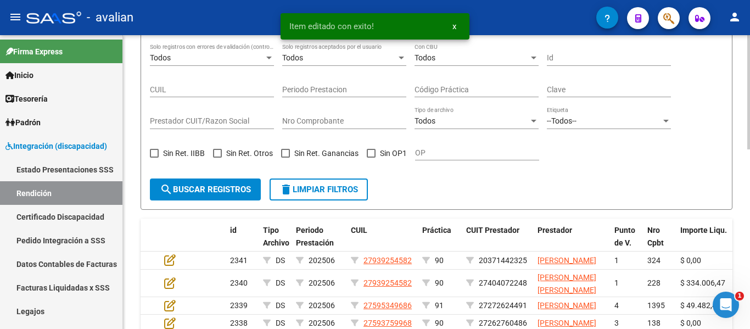
scroll to position [234, 0]
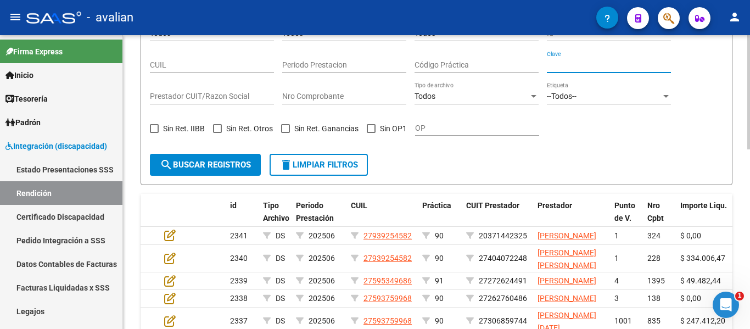
click at [568, 63] on input "Clave" at bounding box center [609, 64] width 124 height 9
paste input "84597338375"
type input "84597338375"
click at [199, 165] on span "search Buscar registros" at bounding box center [205, 165] width 91 height 10
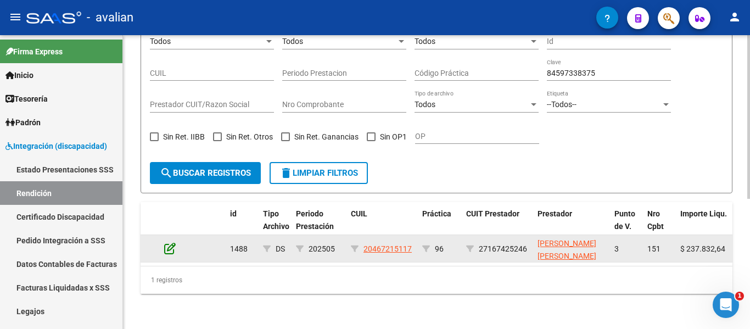
click at [166, 242] on icon at bounding box center [170, 248] width 12 height 12
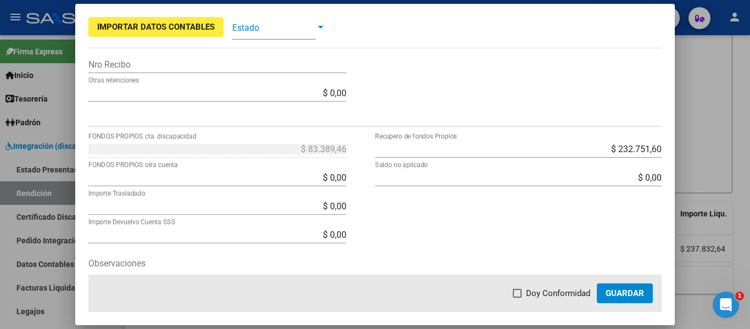
scroll to position [430, 0]
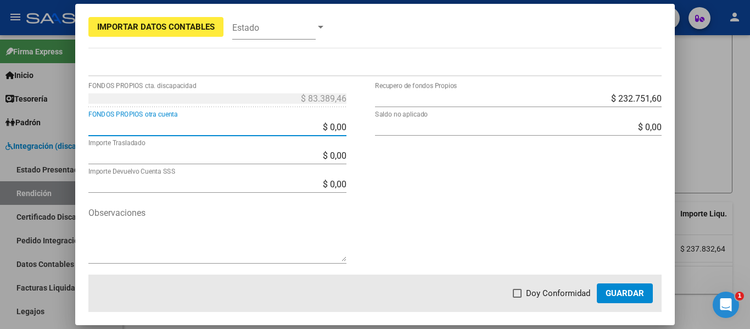
drag, startPoint x: 302, startPoint y: 125, endPoint x: 384, endPoint y: 128, distance: 82.4
click at [384, 128] on div "$ 83.389,46 FONDOS PROPIOS cta. discapacidad $ 0,00 FONDOS PROPIOS otra cuenta …" at bounding box center [375, 181] width 574 height 185
type input "$ 83.389,46"
type input "-$ 0,00"
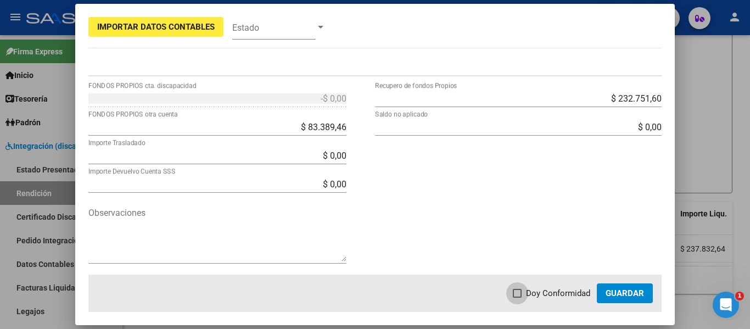
click at [536, 294] on span "Doy Conformidad" at bounding box center [558, 293] width 64 height 13
click at [517, 298] on input "Doy Conformidad" at bounding box center [517, 298] width 1 height 1
checkbox input "true"
click at [614, 294] on span "Guardar" at bounding box center [624, 293] width 38 height 10
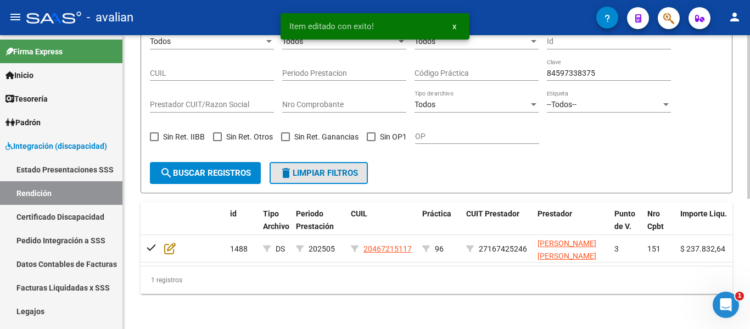
click at [300, 170] on button "delete Limpiar filtros" at bounding box center [319, 173] width 98 height 22
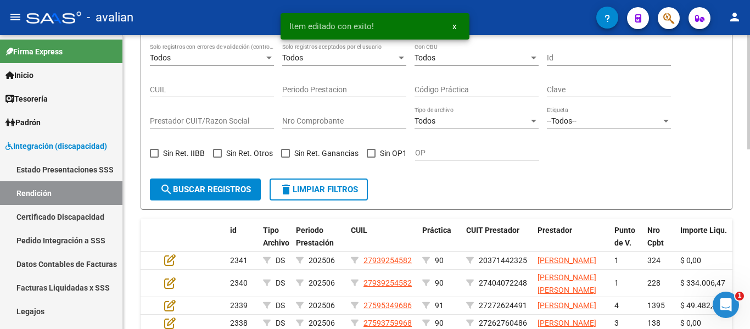
scroll to position [234, 0]
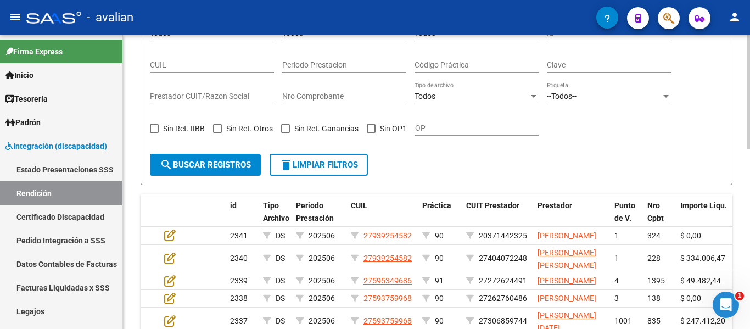
click at [576, 58] on div "Clave" at bounding box center [609, 62] width 124 height 22
paste input "84597338432"
type input "84597338432"
click at [245, 157] on button "search Buscar registros" at bounding box center [205, 165] width 111 height 22
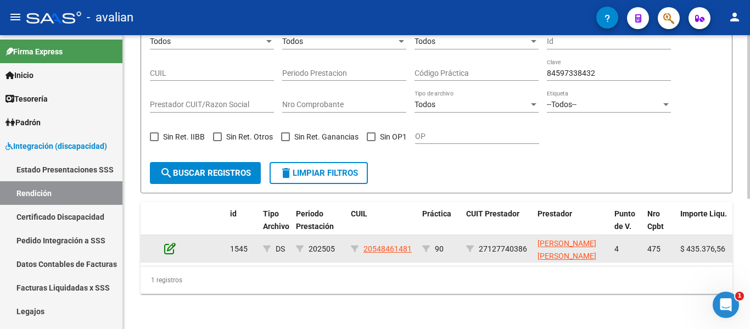
click at [170, 242] on icon at bounding box center [170, 248] width 12 height 12
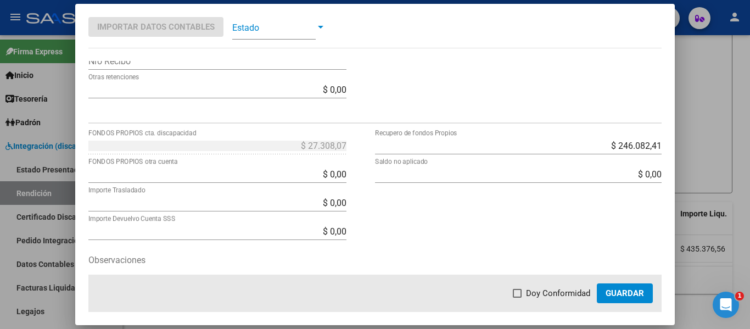
scroll to position [384, 0]
drag, startPoint x: 311, startPoint y: 168, endPoint x: 379, endPoint y: 170, distance: 67.5
click at [376, 170] on div "$ 27.308,07 FONDOS PROPIOS cta. discapacidad $ 0,00 FONDOS PROPIOS otra cuenta …" at bounding box center [375, 228] width 574 height 185
type input "$ 27.308,07"
type input "-$ 0,00"
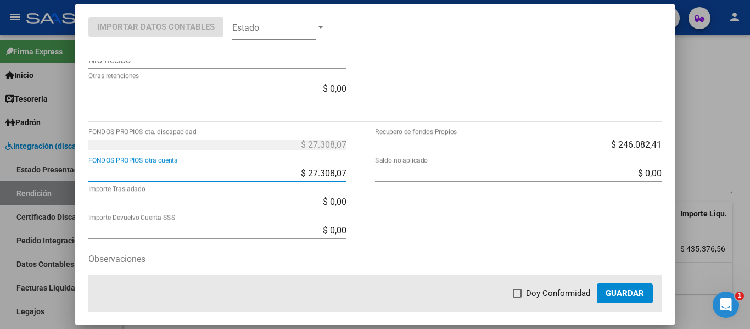
type input "-$ 0,00"
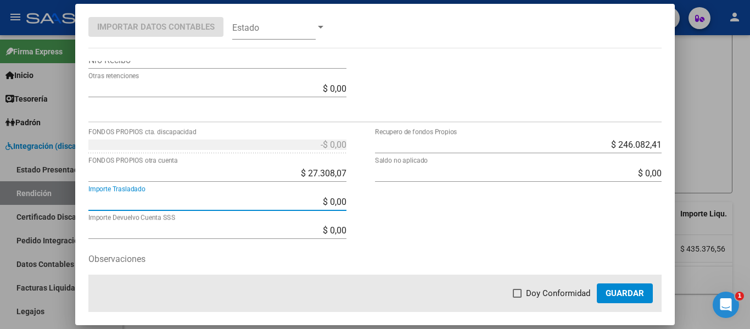
click at [560, 293] on span "Doy Conformidad" at bounding box center [558, 293] width 64 height 13
click at [517, 298] on input "Doy Conformidad" at bounding box center [517, 298] width 1 height 1
checkbox input "true"
click at [619, 285] on button "Guardar" at bounding box center [625, 293] width 56 height 20
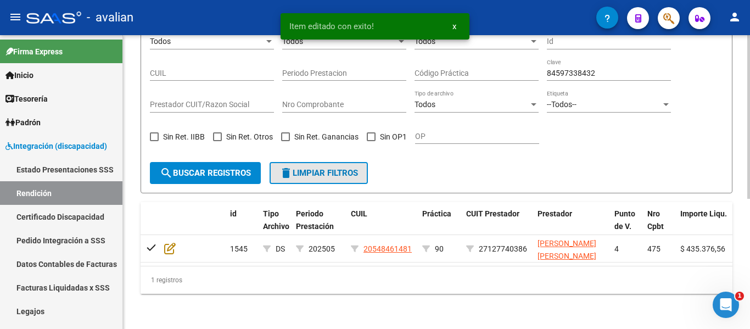
click at [309, 168] on span "delete Limpiar filtros" at bounding box center [318, 173] width 78 height 10
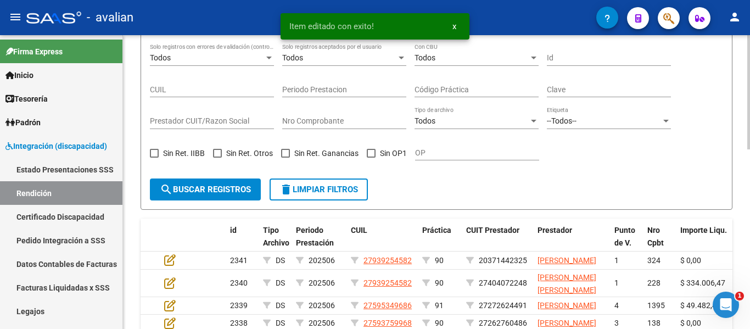
scroll to position [234, 0]
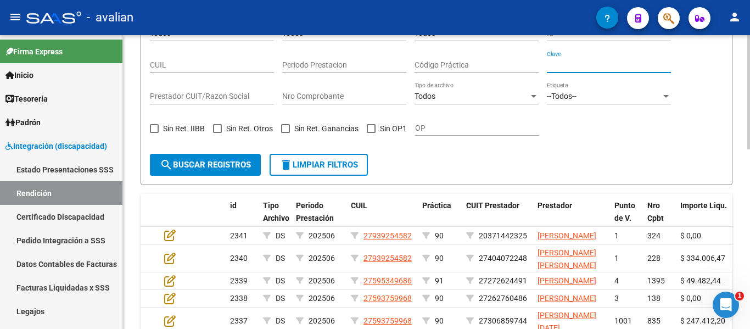
click at [567, 64] on input "Clave" at bounding box center [609, 64] width 124 height 9
paste input "84597338433"
type input "84597338433"
click at [222, 153] on form "Todos Solo registros con errores de validación (control 623 instructivo de rend…" at bounding box center [437, 91] width 592 height 189
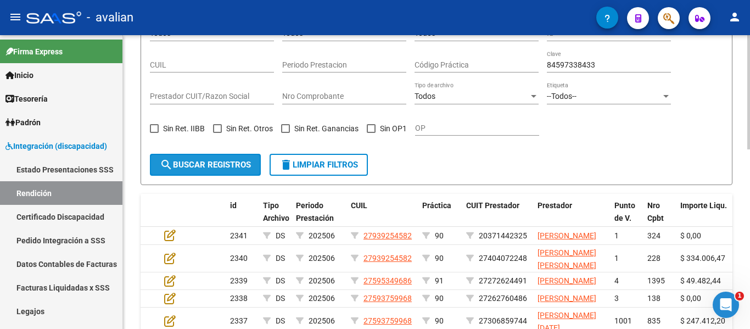
click at [226, 158] on button "search Buscar registros" at bounding box center [205, 165] width 111 height 22
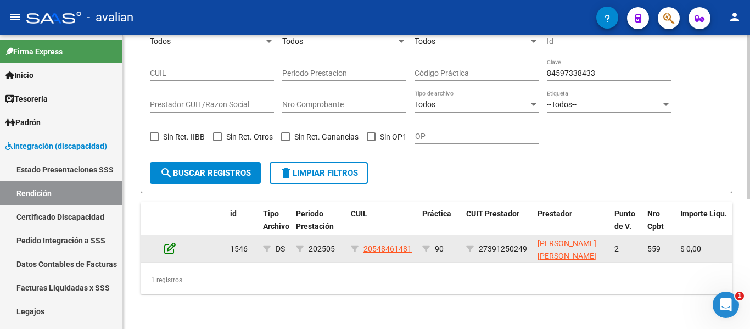
click at [168, 242] on icon at bounding box center [170, 248] width 12 height 12
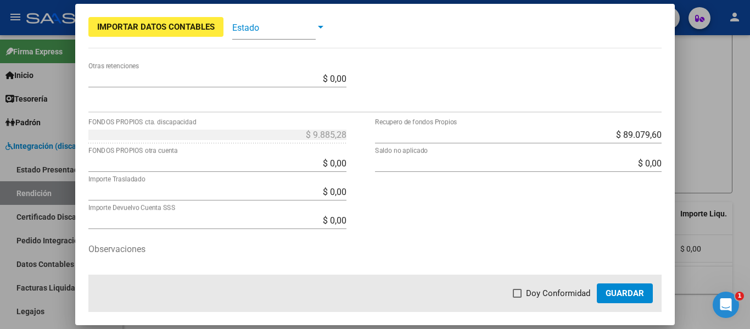
scroll to position [430, 0]
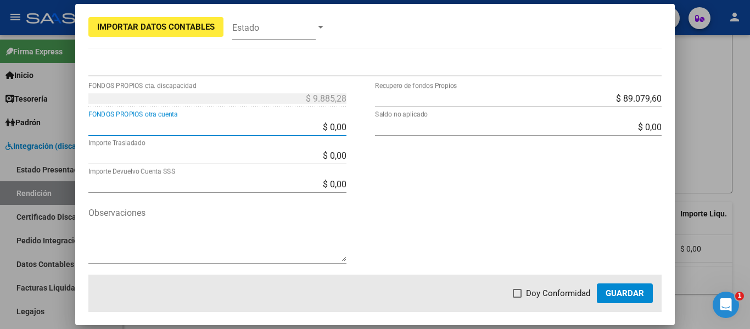
drag, startPoint x: 316, startPoint y: 126, endPoint x: 400, endPoint y: 134, distance: 83.9
click at [400, 134] on div "$ 9.885,28 FONDOS PROPIOS cta. discapacidad $ 0,00 FONDOS PROPIOS otra cuenta $…" at bounding box center [375, 181] width 574 height 185
type input "$ 9.885,28"
type input "-$ 0,00"
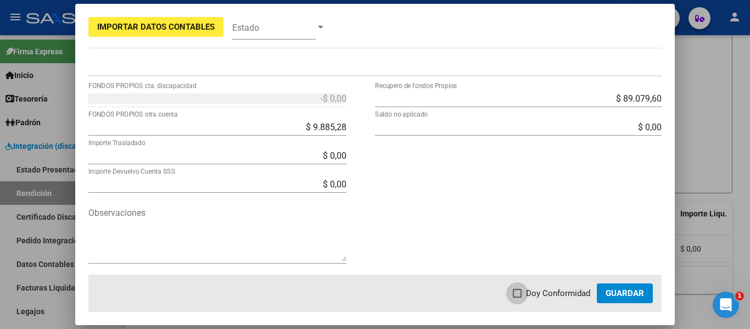
click at [517, 289] on span at bounding box center [517, 293] width 9 height 9
click at [517, 298] on input "Doy Conformidad" at bounding box center [517, 298] width 1 height 1
checkbox input "true"
click at [632, 290] on span "Guardar" at bounding box center [624, 293] width 38 height 10
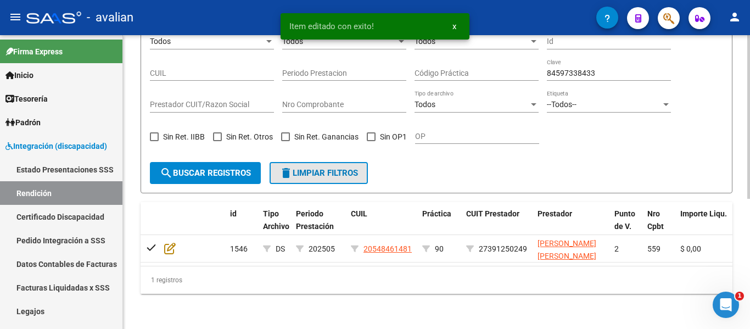
click at [340, 162] on button "delete Limpiar filtros" at bounding box center [319, 173] width 98 height 22
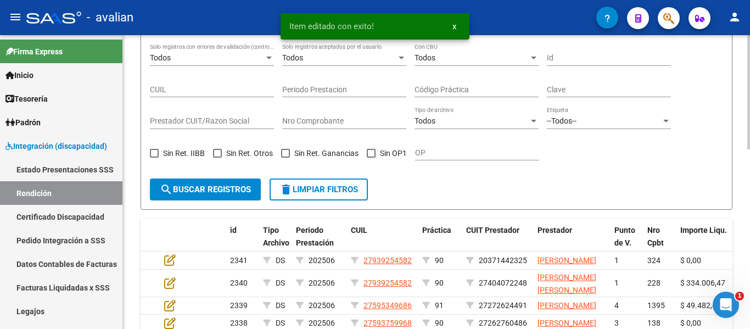
scroll to position [234, 0]
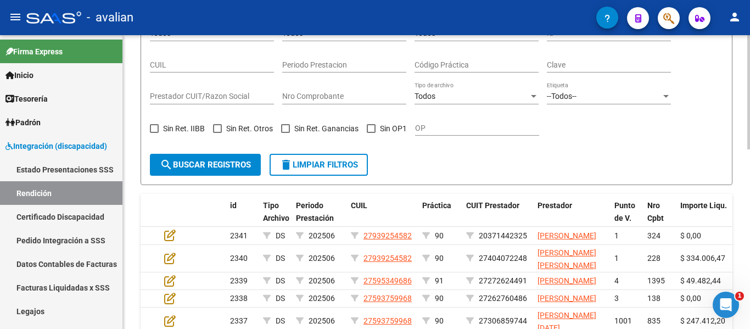
click at [585, 62] on input "Clave" at bounding box center [609, 64] width 124 height 9
paste input "84597338434"
type input "84597338434"
click at [210, 163] on span "search Buscar registros" at bounding box center [205, 165] width 91 height 10
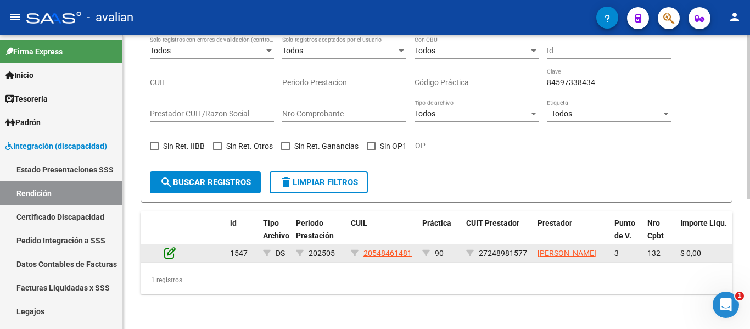
click at [168, 246] on icon at bounding box center [170, 252] width 12 height 12
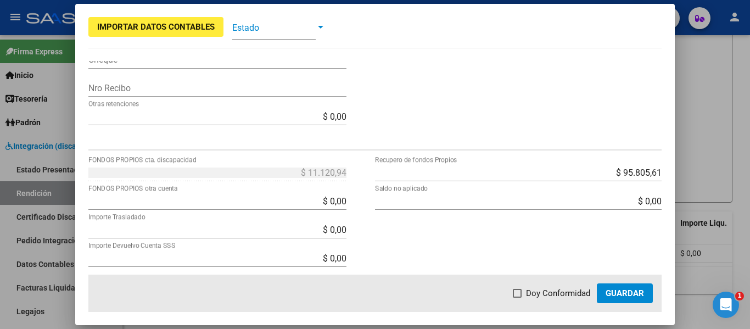
scroll to position [384, 0]
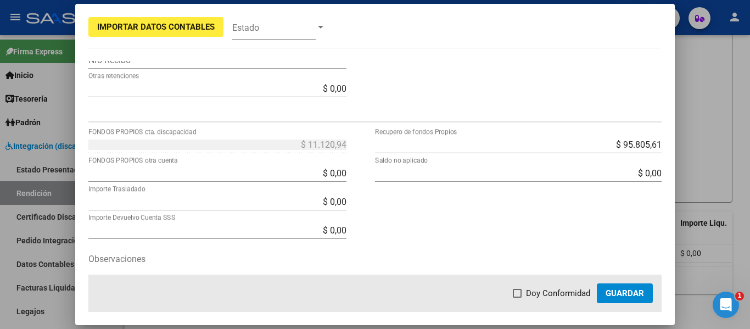
drag, startPoint x: 312, startPoint y: 167, endPoint x: 461, endPoint y: 162, distance: 148.3
click at [461, 162] on div "$ 11.120,94 FONDOS PROPIOS cta. discapacidad $ 0,00 FONDOS PROPIOS otra cuenta …" at bounding box center [375, 228] width 574 height 185
click at [352, 181] on div "$ 11.120,94 FONDOS PROPIOS cta. discapacidad $ 0,00 FONDOS PROPIOS otra cuenta …" at bounding box center [231, 228] width 287 height 185
click at [341, 170] on input "$ 0,00" at bounding box center [217, 173] width 258 height 10
type input "$ 11.120,94"
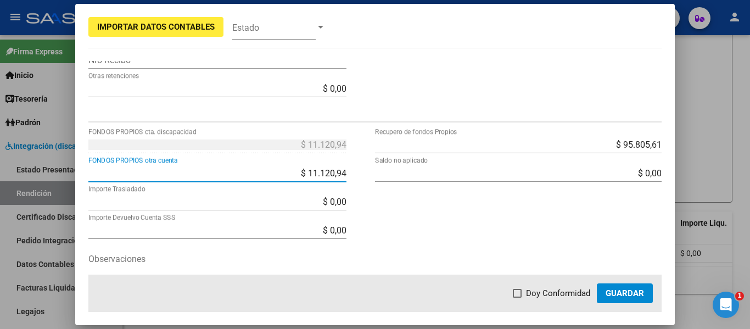
type input "$ 0,00"
drag, startPoint x: 538, startPoint y: 295, endPoint x: 545, endPoint y: 290, distance: 8.2
click at [538, 295] on span "Doy Conformidad" at bounding box center [558, 293] width 64 height 13
click at [517, 298] on input "Doy Conformidad" at bounding box center [517, 298] width 1 height 1
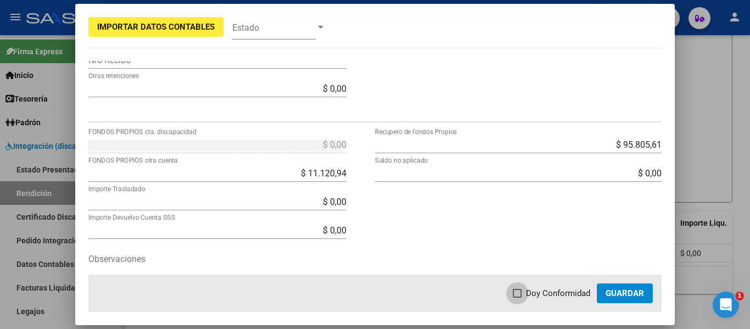
checkbox input "true"
click at [612, 290] on span "Guardar" at bounding box center [624, 293] width 38 height 10
click at [619, 291] on span "Guardar" at bounding box center [624, 293] width 38 height 10
drag, startPoint x: 335, startPoint y: 171, endPoint x: 342, endPoint y: 171, distance: 6.6
click at [336, 171] on input "$ 11.120,94" at bounding box center [217, 173] width 258 height 10
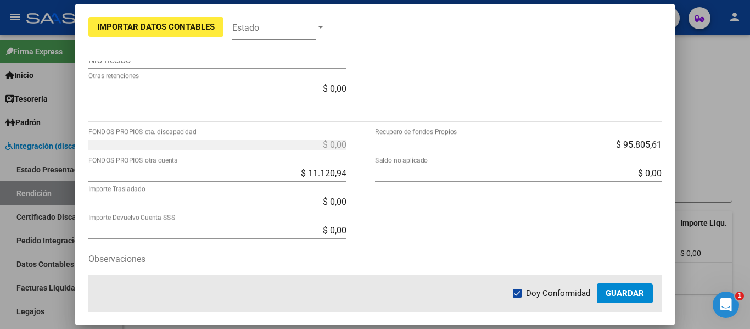
click at [691, 144] on div at bounding box center [375, 164] width 750 height 329
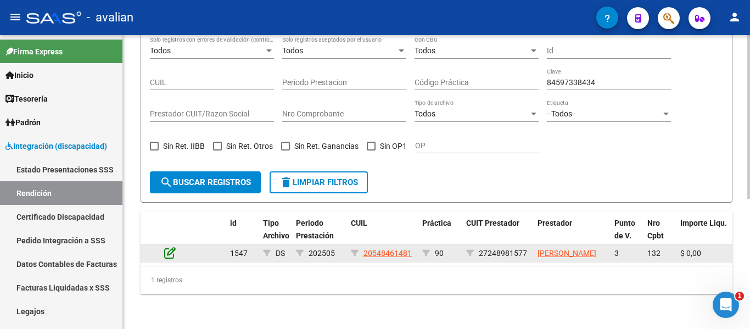
click at [165, 246] on icon at bounding box center [170, 252] width 12 height 12
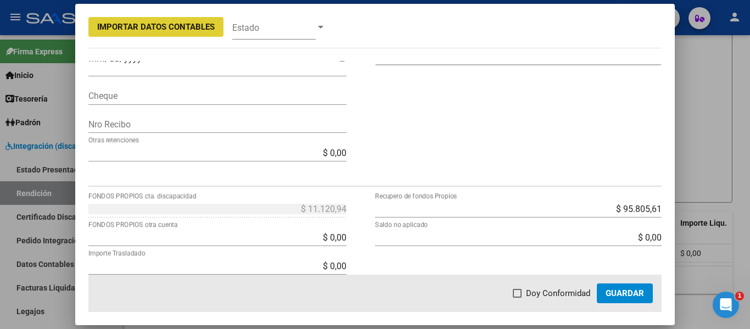
scroll to position [329, 0]
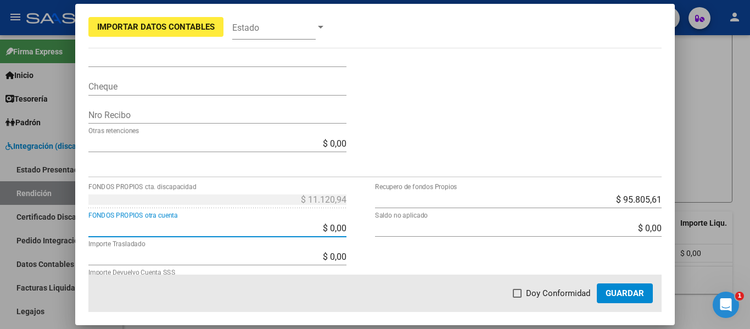
click at [315, 228] on input "$ 0,00" at bounding box center [217, 228] width 258 height 10
type input "$ 11.120,94"
type input "$ 0,00"
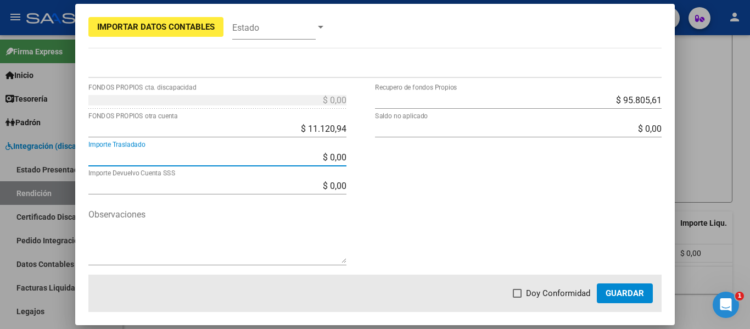
scroll to position [430, 0]
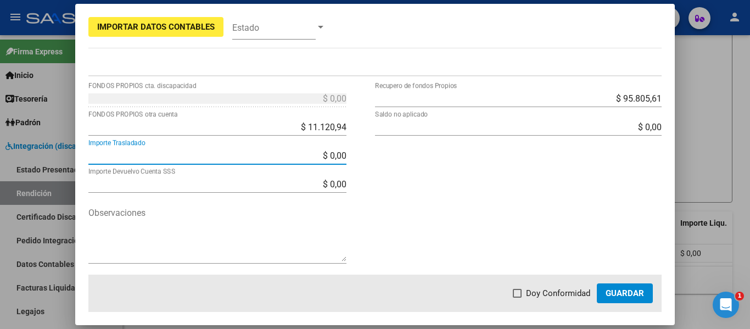
click at [521, 296] on span at bounding box center [517, 293] width 9 height 9
click at [517, 298] on input "Doy Conformidad" at bounding box center [517, 298] width 1 height 1
checkbox input "true"
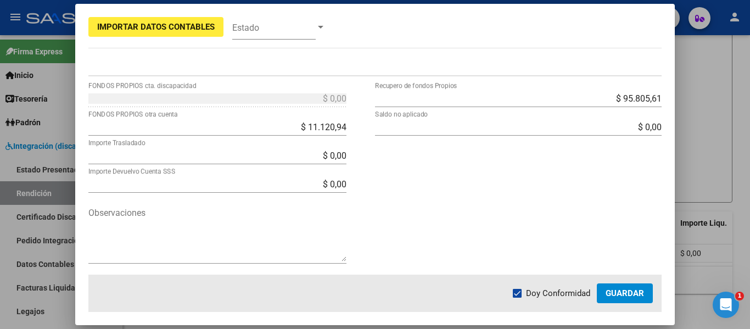
click at [614, 298] on span "Guardar" at bounding box center [624, 293] width 38 height 10
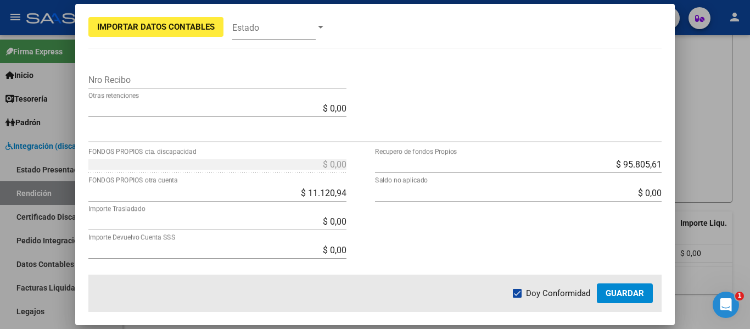
scroll to position [384, 0]
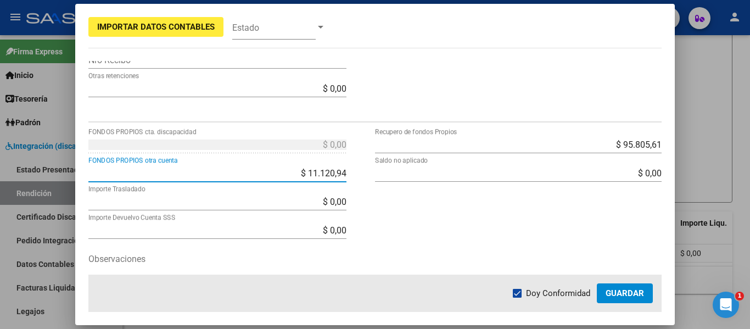
drag, startPoint x: 299, startPoint y: 170, endPoint x: 386, endPoint y: 172, distance: 87.3
click at [386, 172] on div "$ 0,00 FONDOS PROPIOS cta. discapacidad $ 11.120,94 FONDOS PROPIOS otra cuenta …" at bounding box center [375, 228] width 574 height 185
type input "$ 0,00"
type input "$ 11.120,94"
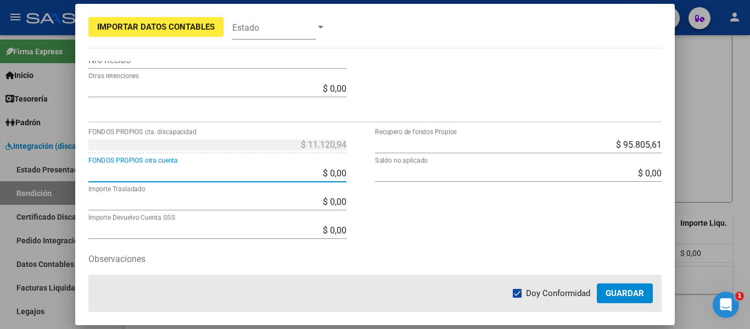
drag, startPoint x: 304, startPoint y: 175, endPoint x: 315, endPoint y: 176, distance: 10.5
click at [305, 175] on input "$ 0,00" at bounding box center [217, 173] width 258 height 10
drag, startPoint x: 302, startPoint y: 171, endPoint x: 367, endPoint y: 167, distance: 64.3
click at [367, 167] on div "$ 11.120,94 FONDOS PROPIOS cta. discapacidad $ 110,00 FONDOS PROPIOS otra cuent…" at bounding box center [231, 228] width 287 height 185
type input "$ 11.120,93"
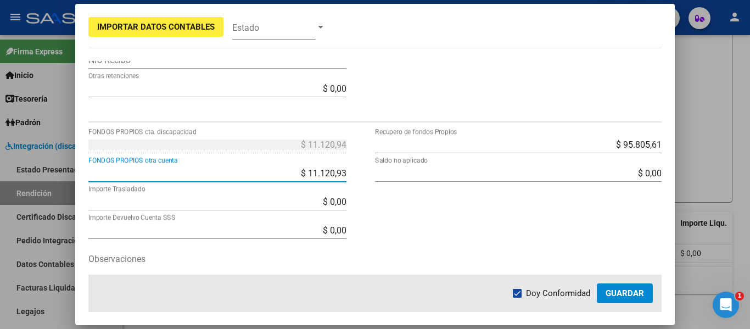
type input "$ 0,01"
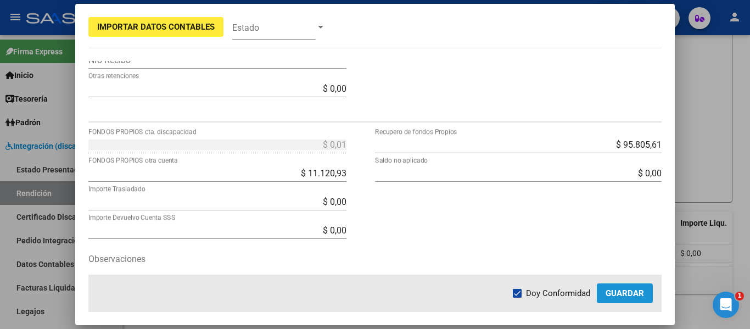
click at [621, 296] on span "Guardar" at bounding box center [624, 293] width 38 height 10
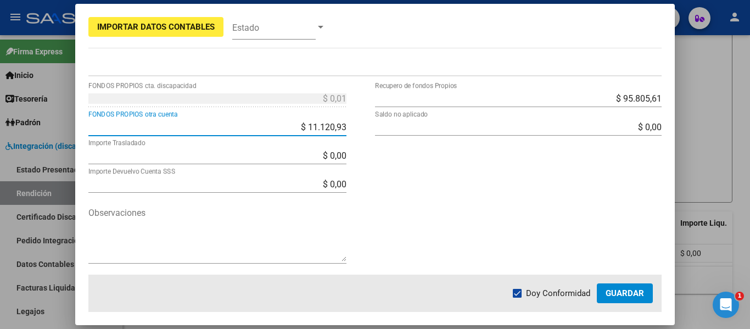
drag, startPoint x: 336, startPoint y: 124, endPoint x: 341, endPoint y: 127, distance: 6.3
click at [337, 124] on input "$ 11.120,93" at bounding box center [217, 127] width 258 height 10
type input "$ 11.120,94"
type input "$ 0,00"
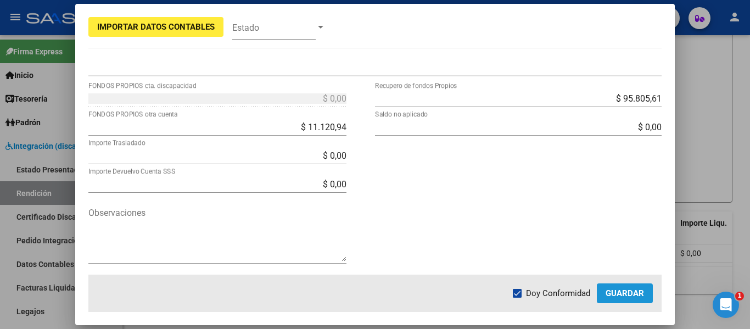
click at [631, 293] on span "Guardar" at bounding box center [624, 293] width 38 height 10
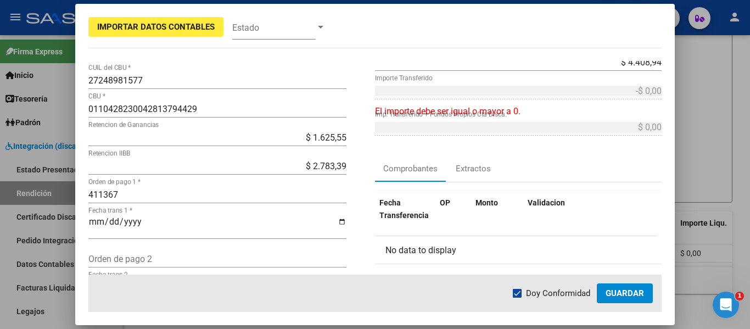
scroll to position [110, 0]
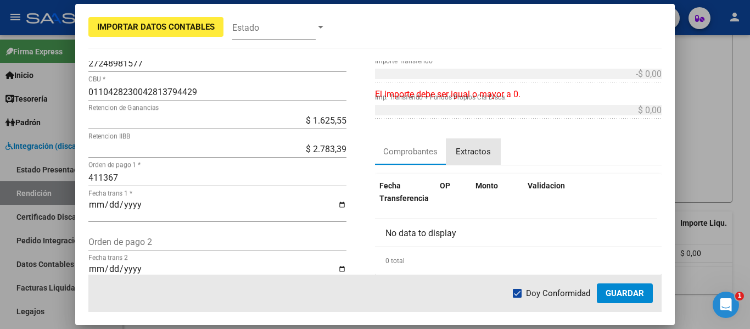
click at [481, 146] on div "Extractos" at bounding box center [473, 151] width 35 height 13
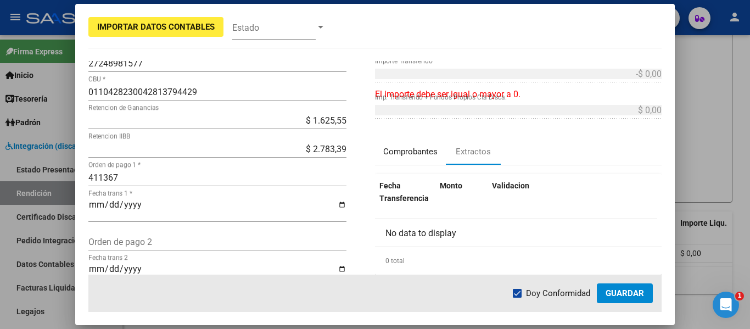
click at [411, 154] on div "Comprobantes" at bounding box center [410, 151] width 54 height 13
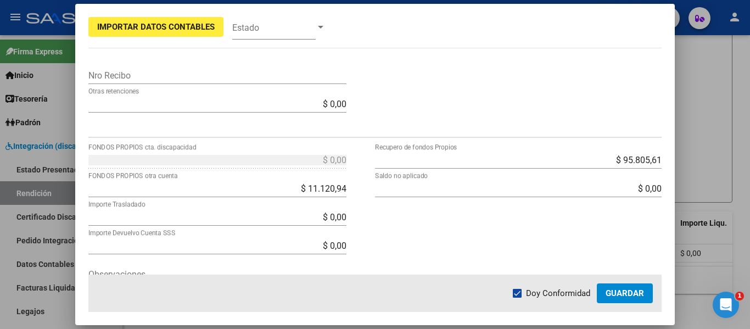
scroll to position [384, 0]
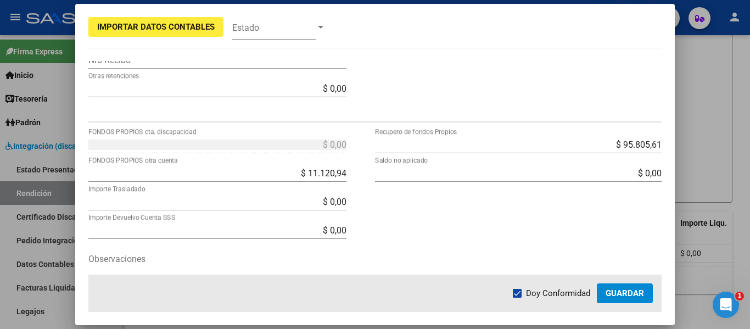
click at [706, 144] on div at bounding box center [375, 164] width 750 height 329
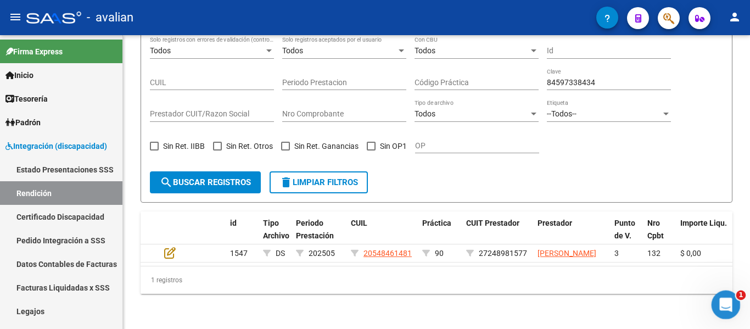
click at [728, 310] on div "Abrir Intercom Messenger" at bounding box center [724, 303] width 36 height 36
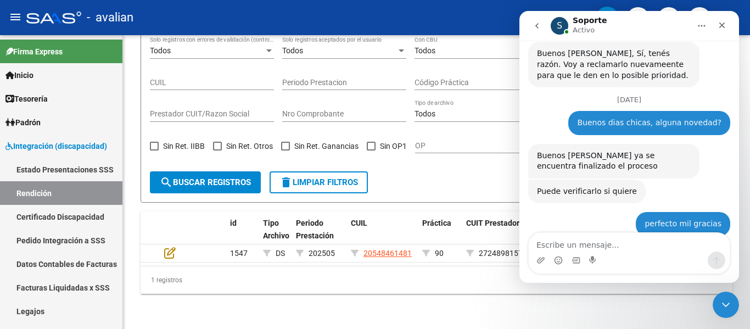
scroll to position [2426, 0]
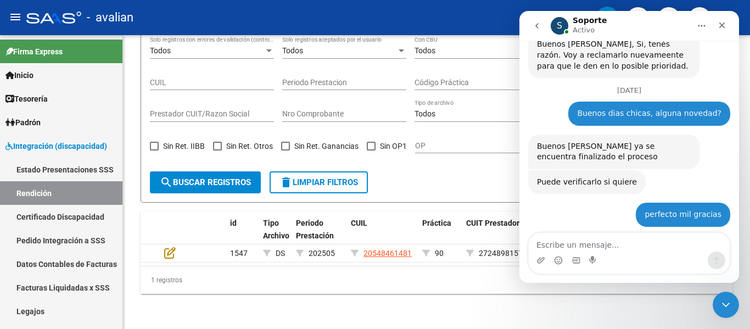
click at [559, 244] on textarea "Escribe un mensaje..." at bounding box center [629, 242] width 201 height 19
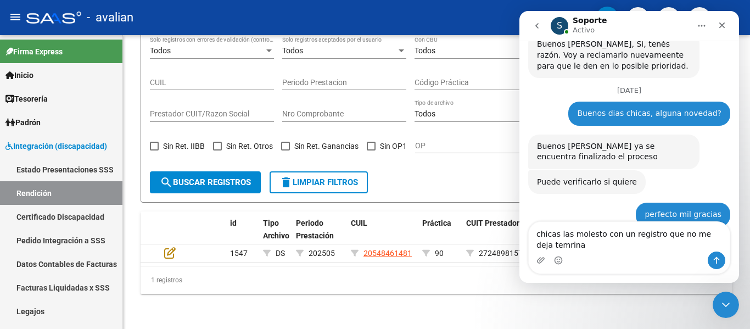
scroll to position [2437, 0]
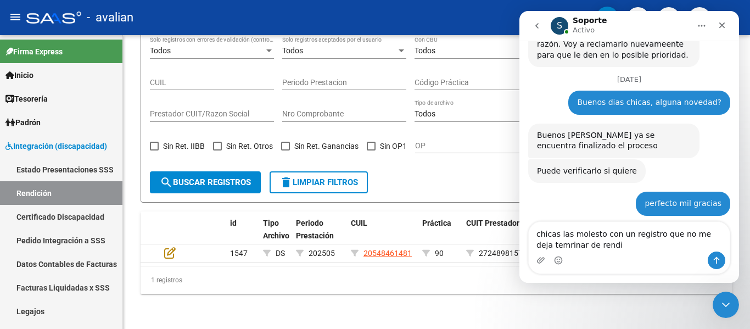
type textarea "chicas las molesto con un registro que no me deja temrinar de rendir"
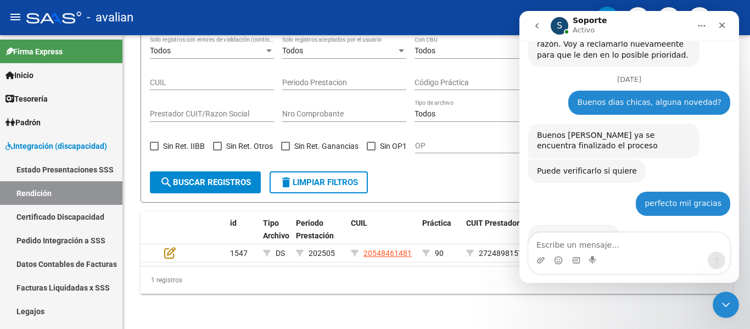
scroll to position [2461, 0]
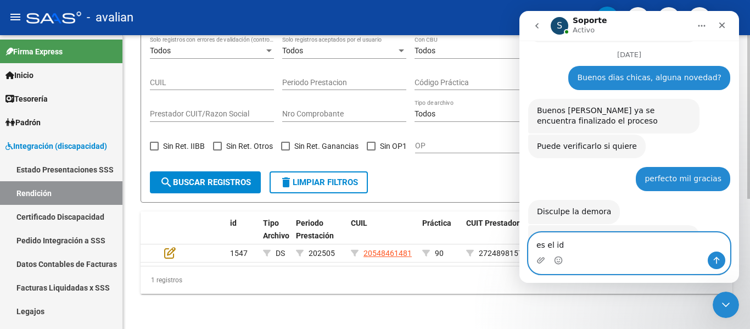
paste textarea "84597338434"
type textarea "es el id 84597338434"
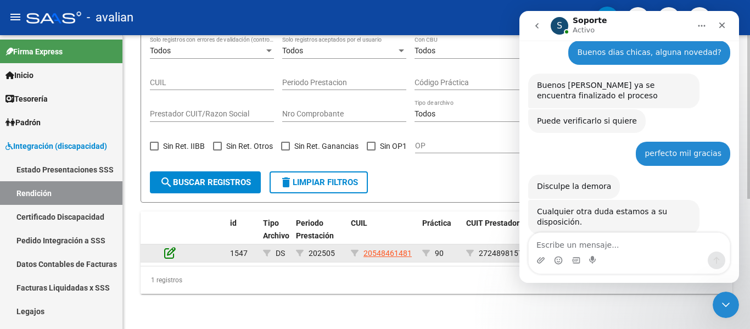
click at [166, 246] on icon at bounding box center [170, 252] width 12 height 12
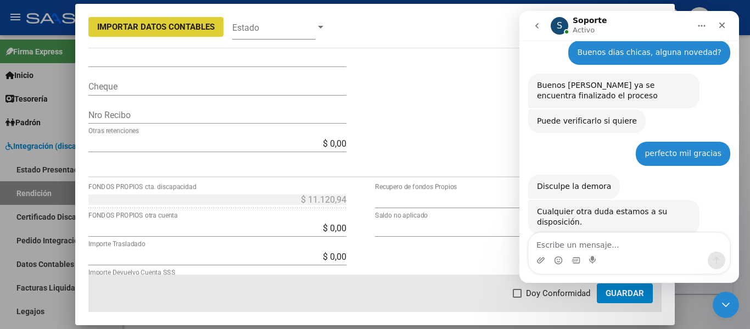
scroll to position [384, 0]
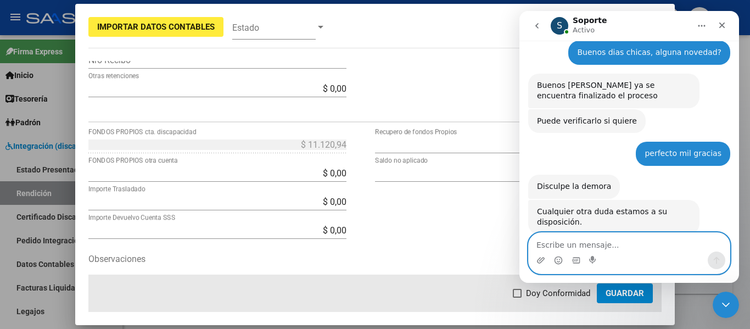
click at [558, 243] on textarea "Escribe un mensaje..." at bounding box center [629, 242] width 201 height 19
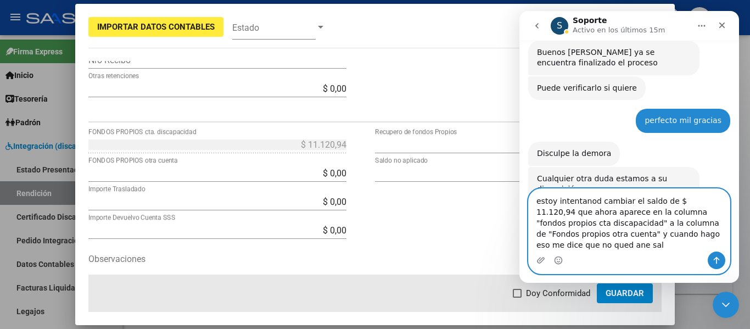
scroll to position [2531, 0]
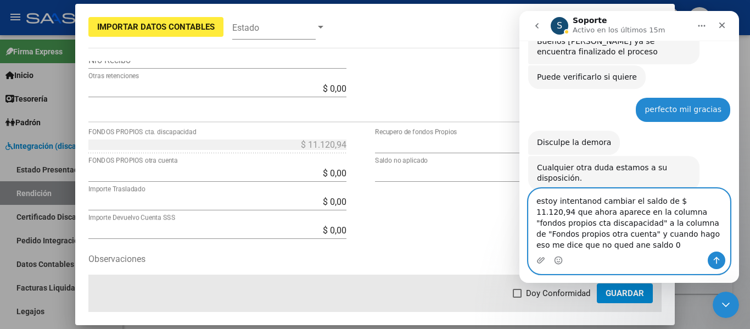
click at [705, 233] on textarea "estoy intentanod cambiar el saldo de $ 11.120,94 que ahora aparece en la column…" at bounding box center [629, 220] width 201 height 63
click at [578, 198] on textarea "estoy intentanod cambiar el saldo de $ 11.120,94 que ahora aparece en la column…" at bounding box center [629, 220] width 201 height 63
type textarea "estoy intentando cambiar el saldo de $ 11.120,94 que ahora aparece en la column…"
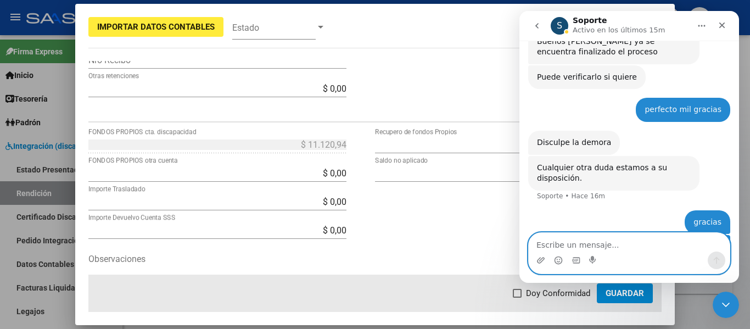
scroll to position [2565, 0]
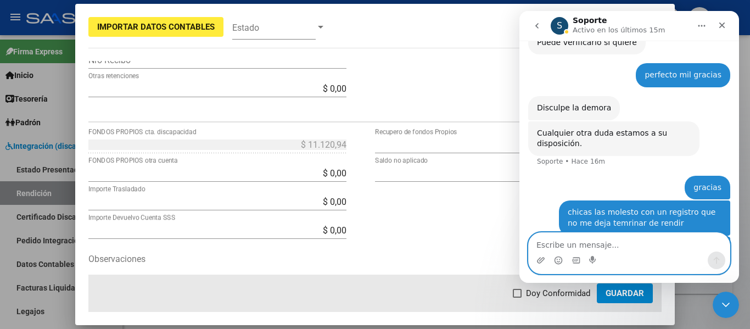
click at [555, 247] on textarea "Escribe un mensaje..." at bounding box center [629, 242] width 201 height 19
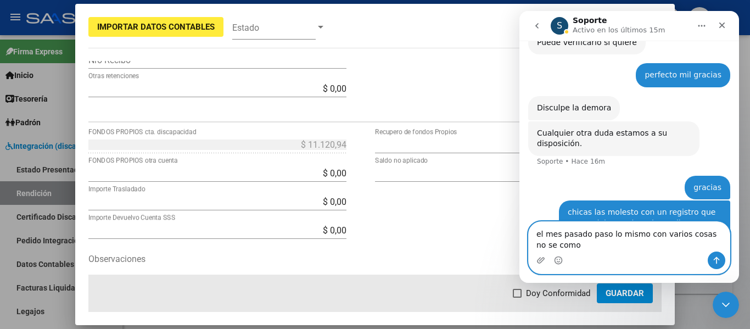
scroll to position [2576, 0]
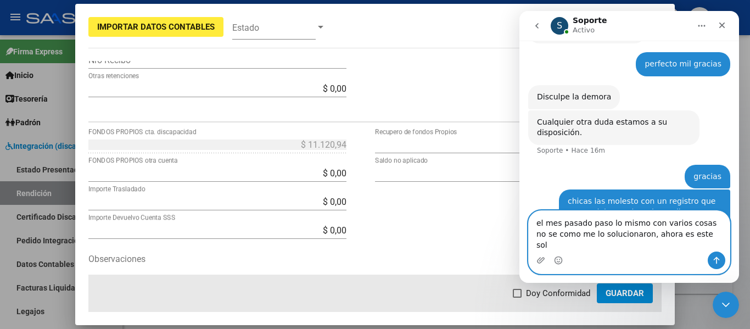
type textarea "el mes pasado paso lo mismo con varios cosas no se como me lo solucionaron, aho…"
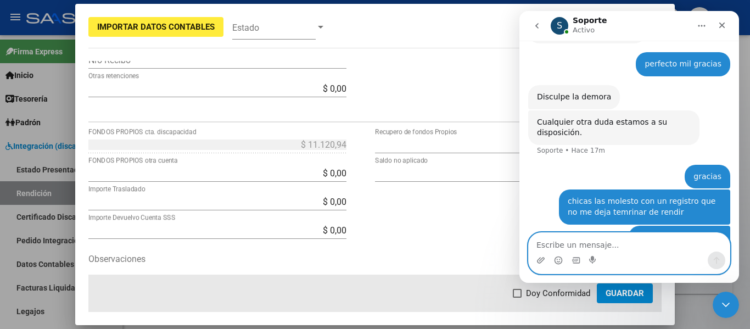
scroll to position [2612, 0]
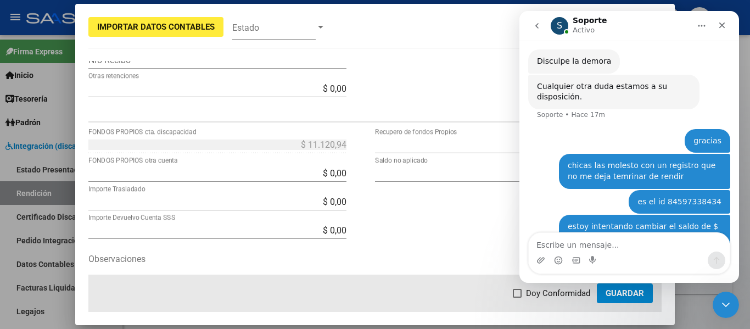
click at [698, 301] on div at bounding box center [375, 164] width 750 height 329
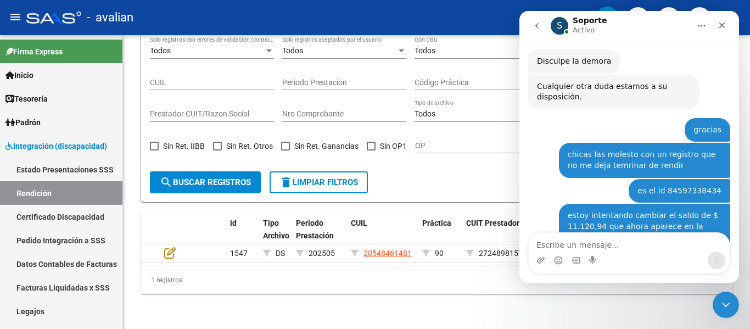
scroll to position [2645, 0]
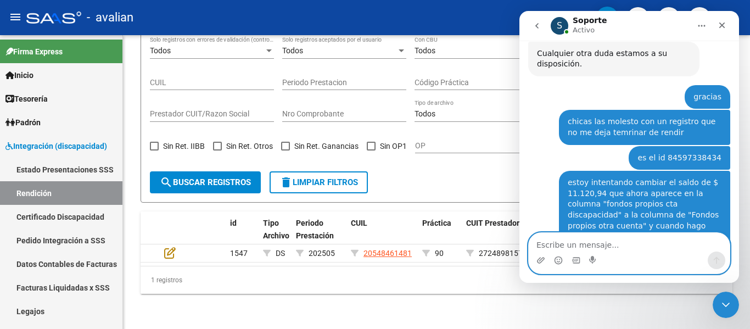
click at [556, 250] on textarea "Escribe un mensaje..." at bounding box center [629, 242] width 201 height 19
type textarea "gracias"
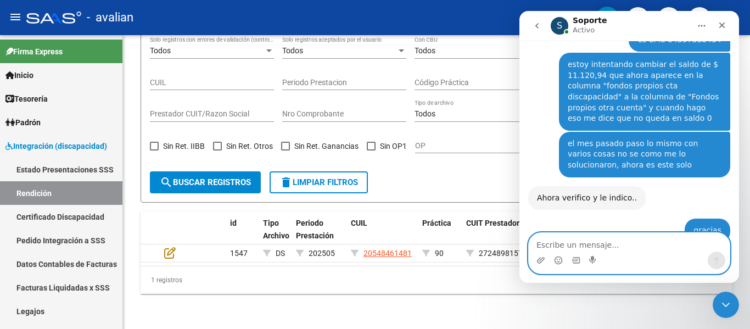
scroll to position [2757, 0]
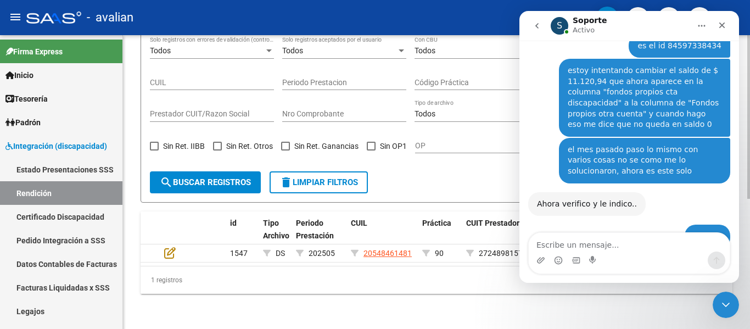
click at [405, 267] on div "1 registros" at bounding box center [437, 279] width 592 height 27
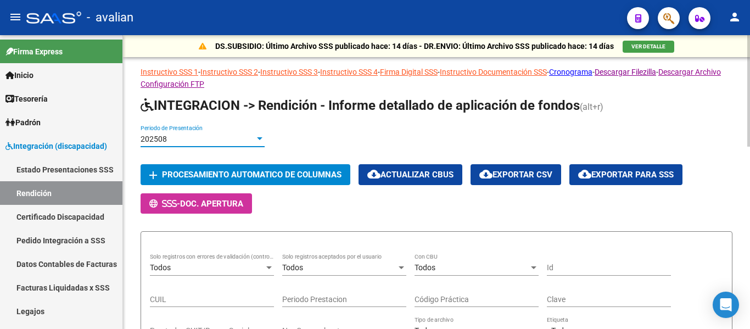
click at [240, 137] on div "202508" at bounding box center [198, 138] width 114 height 9
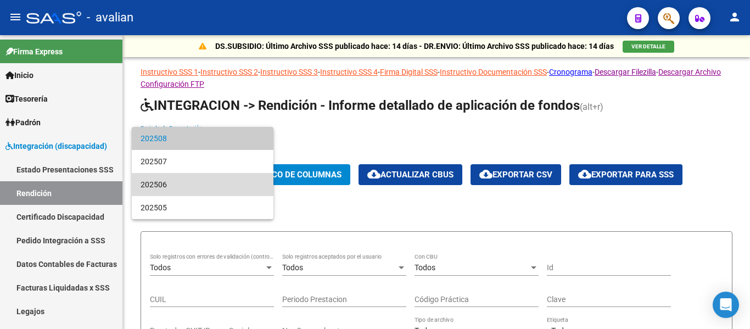
click at [211, 183] on span "202506" at bounding box center [203, 184] width 124 height 23
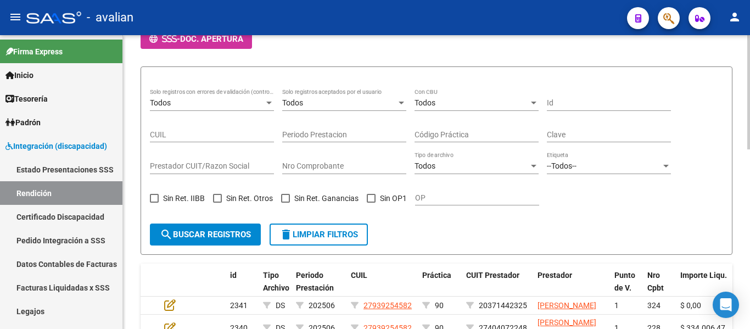
scroll to position [220, 0]
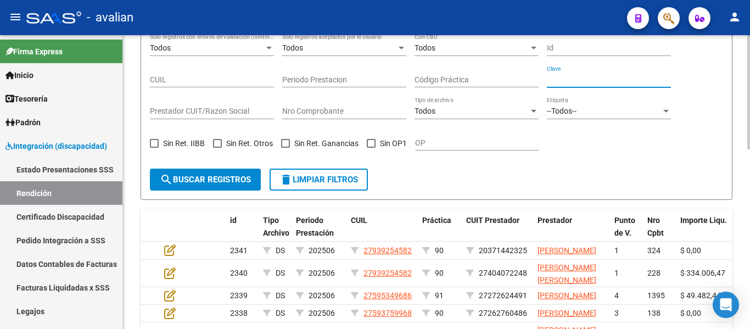
click at [605, 80] on input "Clave" at bounding box center [609, 79] width 124 height 9
paste input "84597338434"
type input "84597338434"
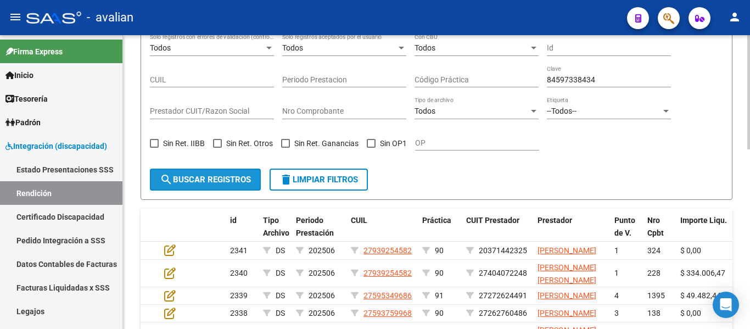
click at [240, 178] on span "search Buscar registros" at bounding box center [205, 180] width 91 height 10
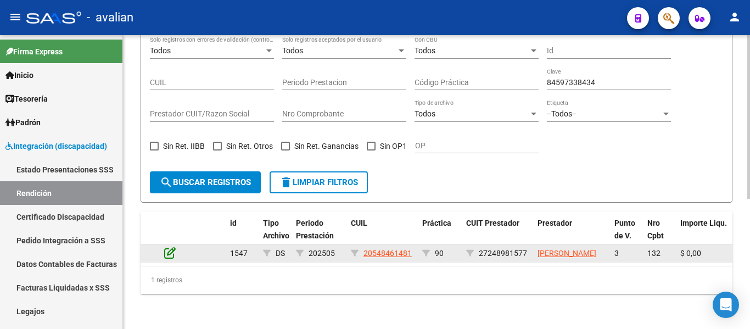
click at [166, 254] on icon at bounding box center [170, 252] width 12 height 12
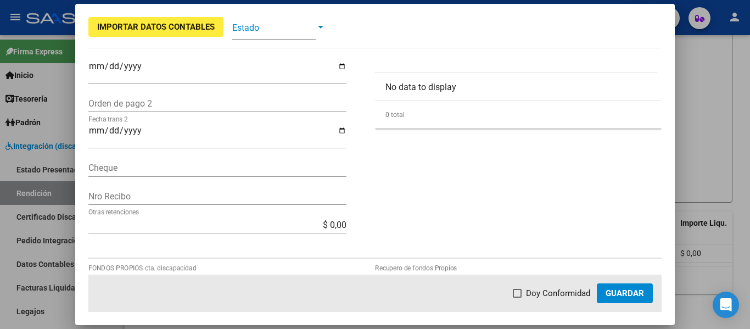
scroll to position [101, 0]
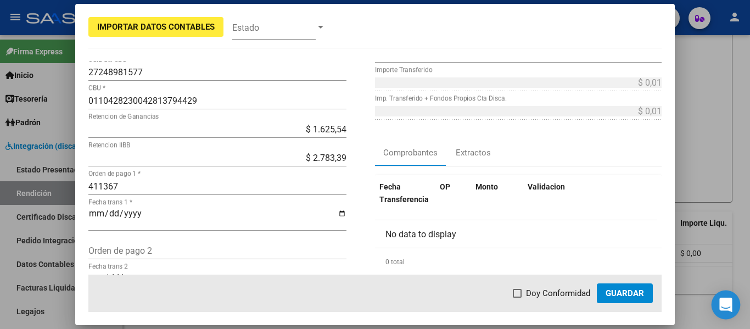
click at [723, 296] on div "Open Intercom Messenger" at bounding box center [725, 304] width 29 height 29
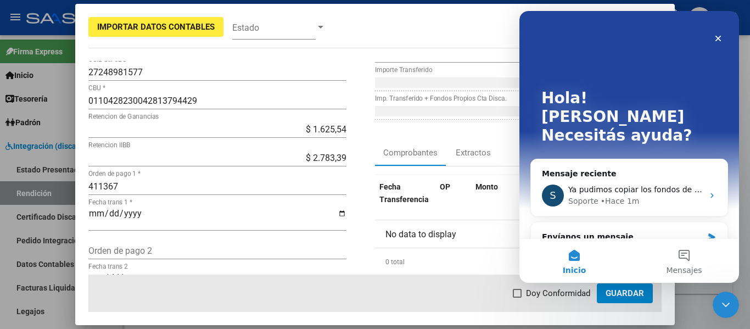
scroll to position [0, 0]
click at [594, 231] on div "Envíanos un mensaje" at bounding box center [622, 237] width 161 height 12
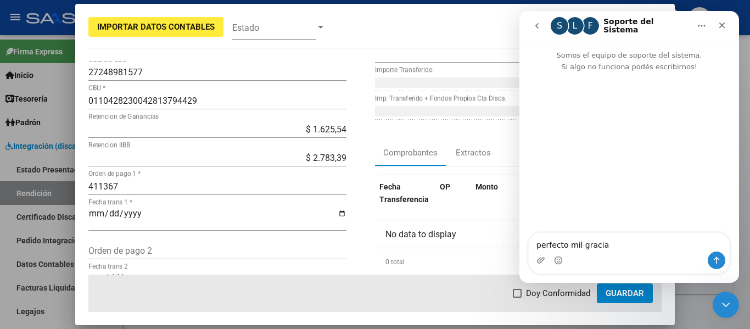
type textarea "perfecto mil gracias"
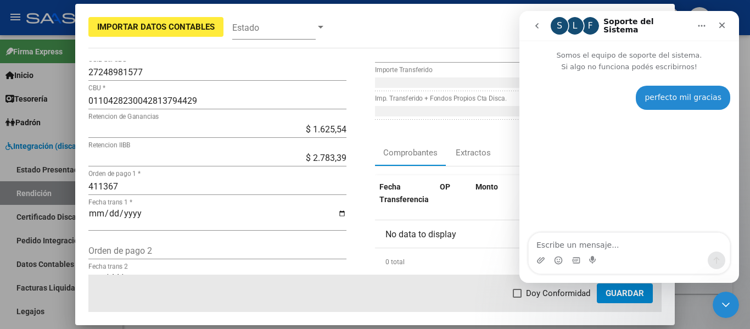
type textarea "c"
type textarea "creo que con esto cierro el periodo"
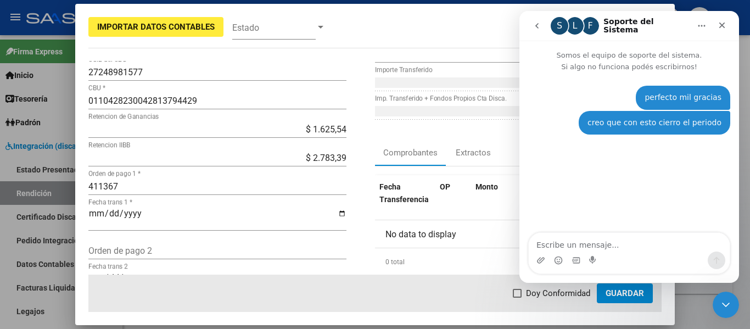
drag, startPoint x: 466, startPoint y: 259, endPoint x: 478, endPoint y: 266, distance: 13.3
click at [467, 259] on div "0 total" at bounding box center [518, 261] width 287 height 27
click at [692, 291] on div at bounding box center [375, 164] width 750 height 329
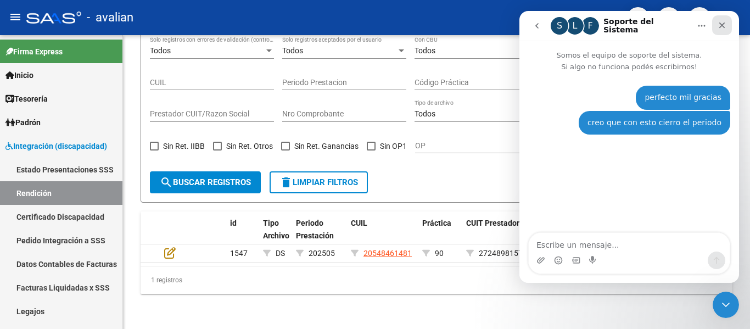
click at [724, 25] on icon "Cerrar" at bounding box center [721, 25] width 9 height 9
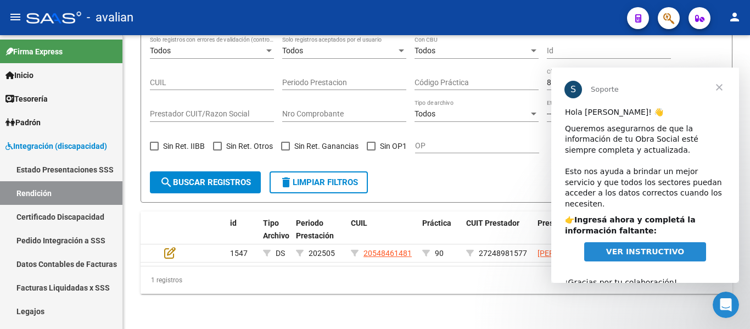
click at [721, 86] on span "Cerrar" at bounding box center [719, 88] width 40 height 40
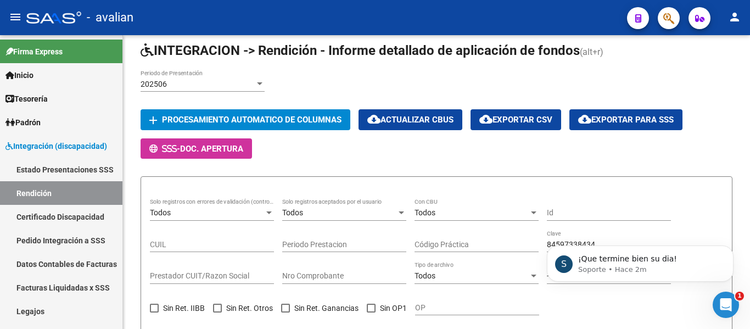
scroll to position [73, 0]
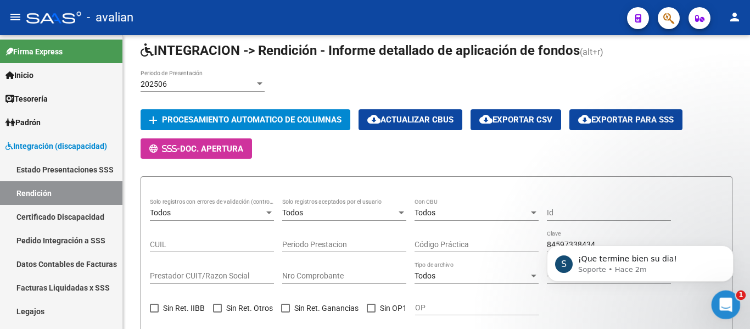
click at [730, 302] on icon "Abrir Intercom Messenger" at bounding box center [724, 303] width 18 height 18
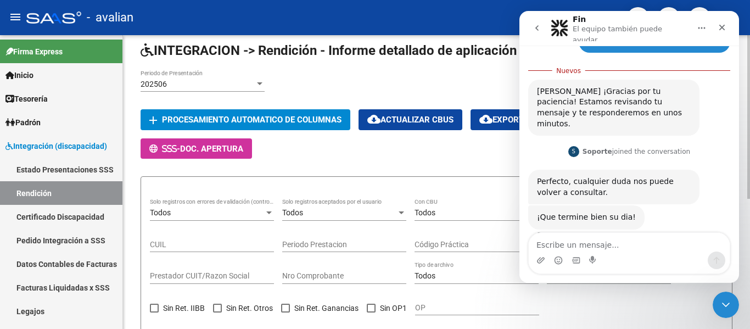
scroll to position [91, 0]
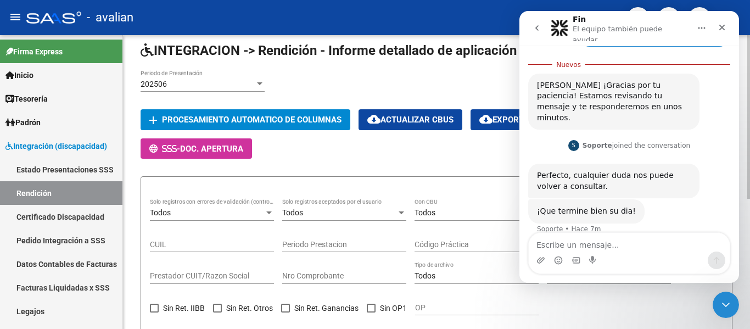
click at [376, 158] on app-list-header "INTEGRACION -> Rendición - Informe detallado de aplicación de fondos (alt+r) 20…" at bounding box center [437, 203] width 592 height 323
click at [717, 23] on icon "Cerrar" at bounding box center [721, 27] width 9 height 9
